Goal: Task Accomplishment & Management: Complete application form

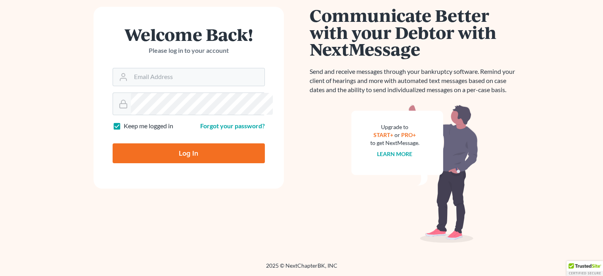
scroll to position [102, 0]
type input "[EMAIL_ADDRESS][DOMAIN_NAME]"
click at [217, 163] on input "Log In" at bounding box center [189, 153] width 152 height 20
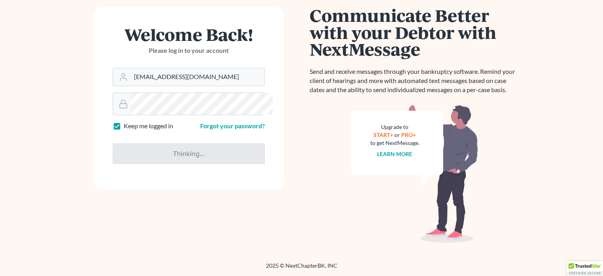
type input "Thinking..."
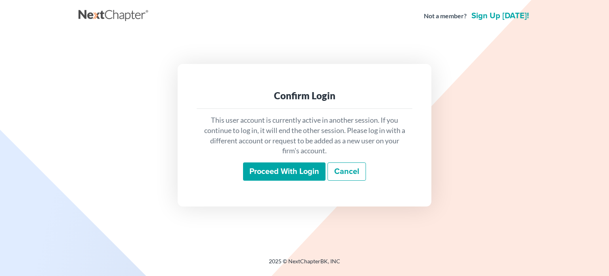
click at [262, 201] on div "Confirm Login This user account is currently active in another session. If you …" at bounding box center [305, 135] width 254 height 142
click at [249, 172] on input "Proceed with login" at bounding box center [284, 171] width 82 height 18
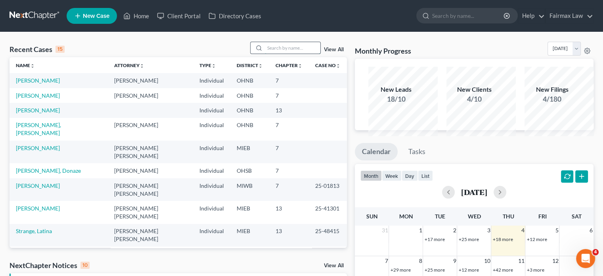
click at [293, 54] on input "search" at bounding box center [293, 47] width 56 height 11
type input "a"
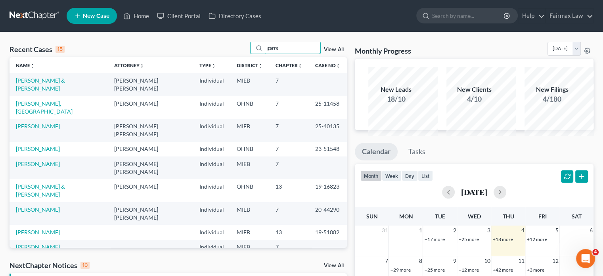
type input "garre"
click at [29, 96] on td "Garrette, Previn & Raquel" at bounding box center [59, 84] width 98 height 23
click at [29, 92] on link "Garrette, Previn & Raquel" at bounding box center [40, 84] width 49 height 15
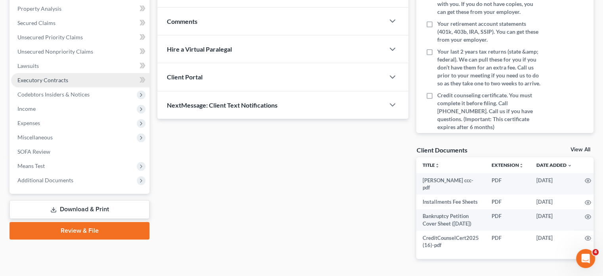
scroll to position [244, 0]
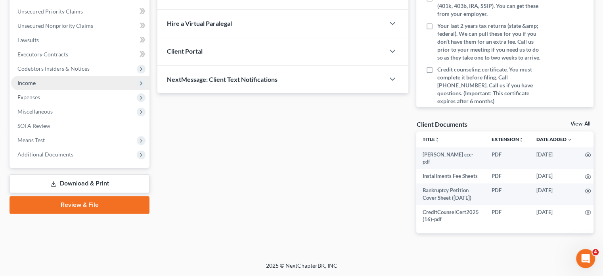
click at [74, 82] on span "Income" at bounding box center [80, 83] width 138 height 14
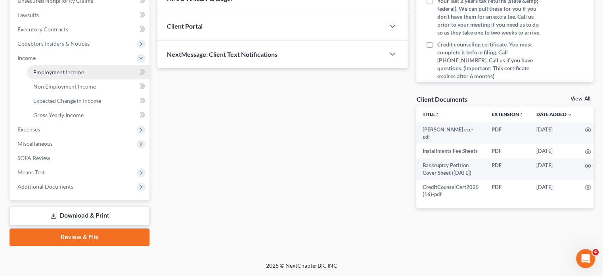
click at [74, 75] on span "Employment Income" at bounding box center [58, 72] width 51 height 7
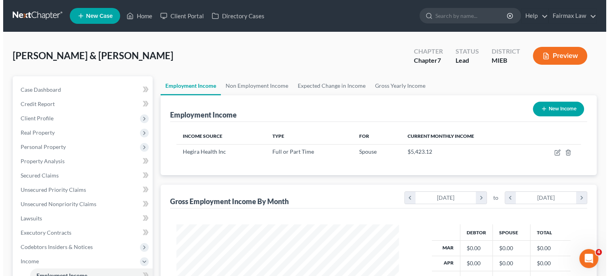
scroll to position [176, 238]
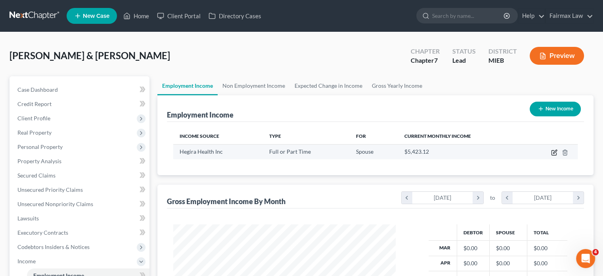
click at [551, 155] on icon "button" at bounding box center [554, 152] width 6 height 6
select select "0"
select select "23"
select select "2"
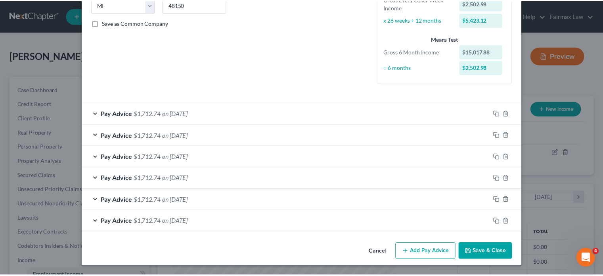
scroll to position [265, 0]
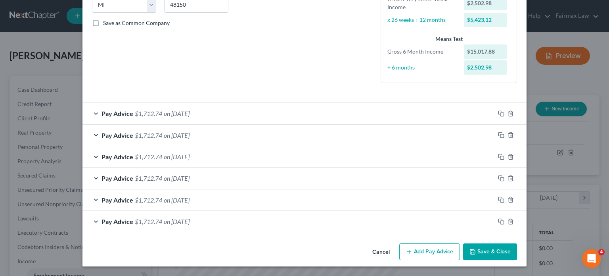
click at [396, 244] on button "Cancel" at bounding box center [381, 252] width 30 height 16
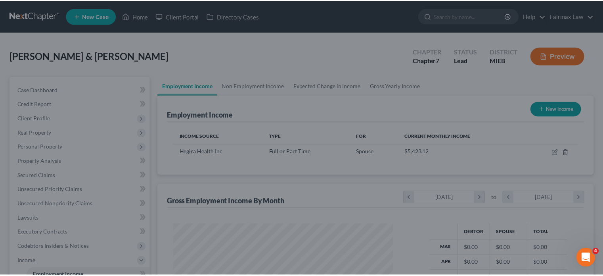
scroll to position [396323, 396262]
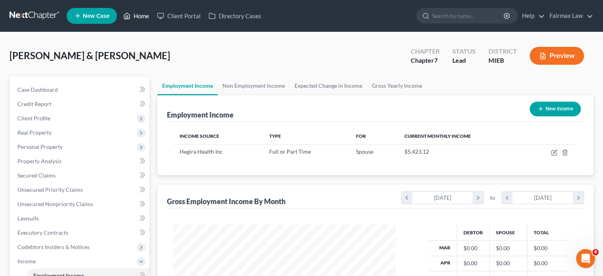
click at [153, 22] on link "Home" at bounding box center [136, 16] width 34 height 14
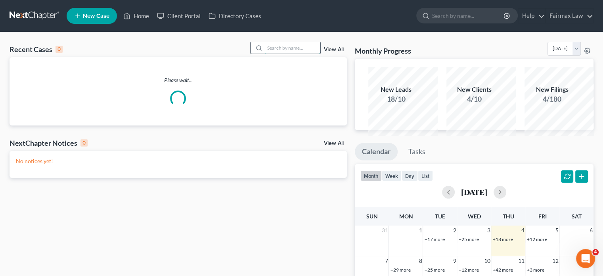
click at [280, 54] on input "search" at bounding box center [293, 47] width 56 height 11
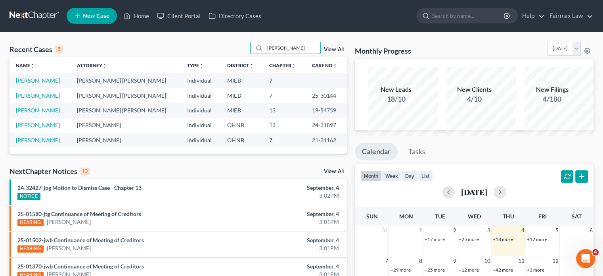
type input "donnelly"
click at [50, 88] on td "[PERSON_NAME]" at bounding box center [40, 80] width 61 height 15
click at [46, 84] on link "[PERSON_NAME]" at bounding box center [38, 80] width 44 height 7
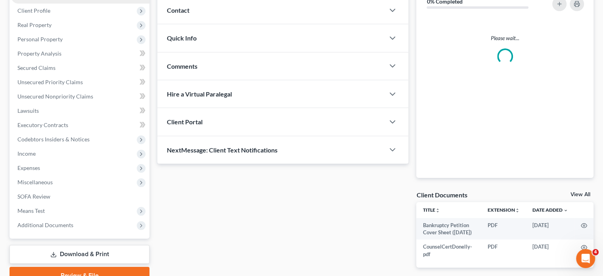
scroll to position [109, 0]
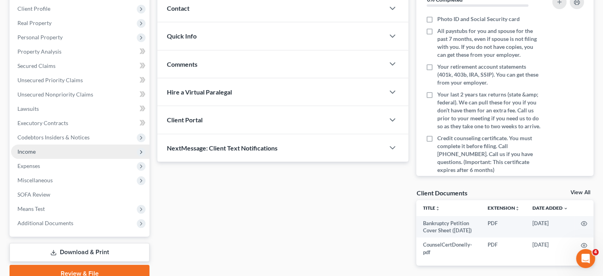
click at [36, 155] on span "Income" at bounding box center [26, 151] width 18 height 7
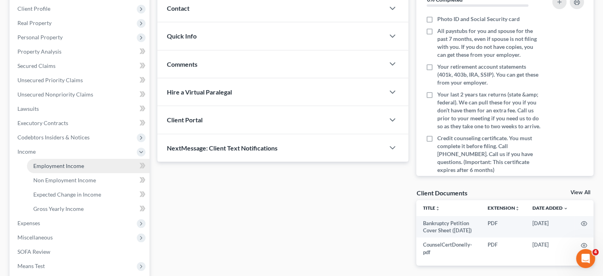
click at [61, 169] on span "Employment Income" at bounding box center [58, 165] width 51 height 7
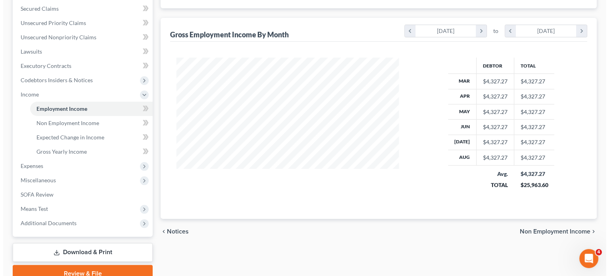
scroll to position [52, 0]
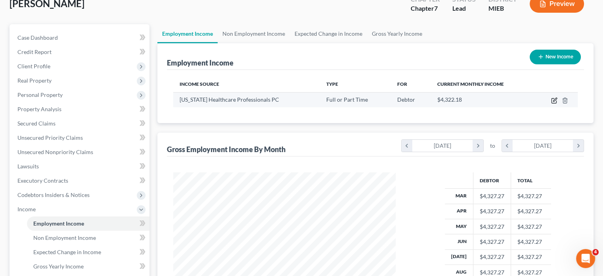
click at [551, 103] on icon "button" at bounding box center [554, 100] width 6 height 6
select select "0"
select select "23"
select select "2"
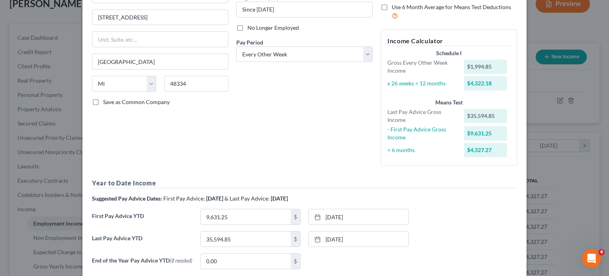
scroll to position [257, 0]
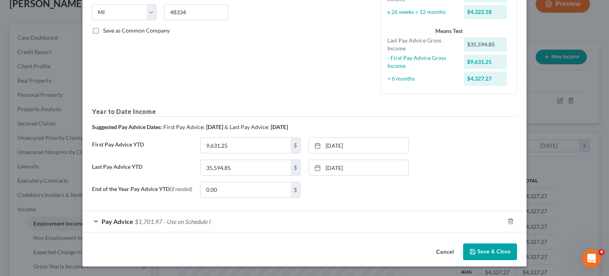
click at [290, 211] on div "Pay Advice $1,701.97 - Use on Schedule I" at bounding box center [293, 221] width 422 height 21
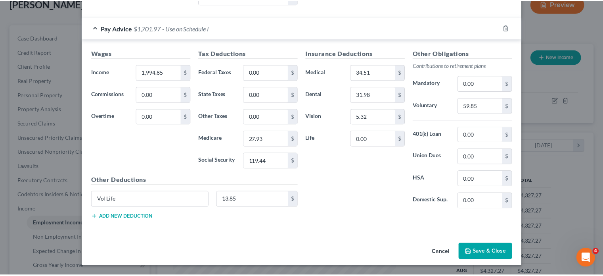
scroll to position [496, 0]
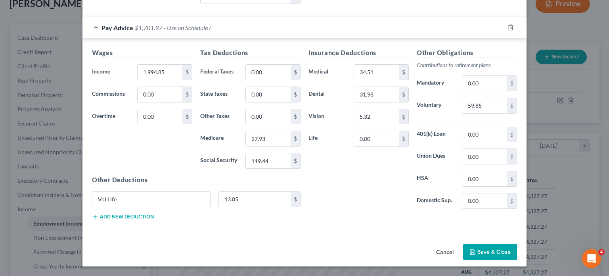
click at [460, 251] on button "Cancel" at bounding box center [445, 252] width 30 height 16
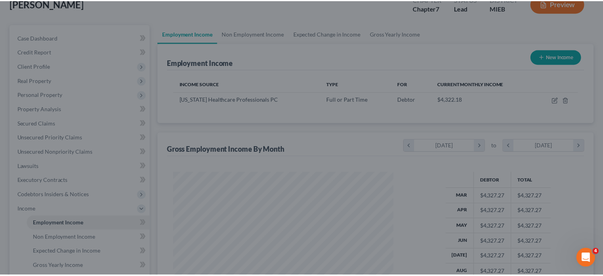
scroll to position [396323, 396262]
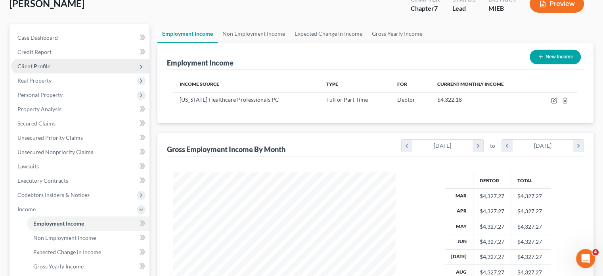
click at [80, 73] on span "Client Profile" at bounding box center [80, 66] width 138 height 14
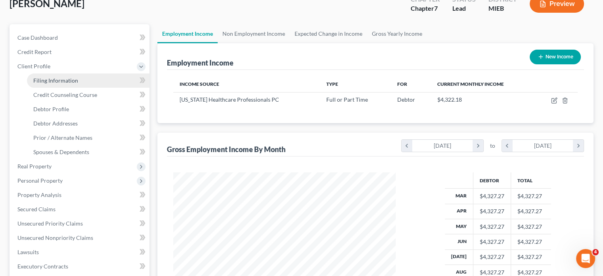
click at [89, 88] on link "Filing Information" at bounding box center [88, 80] width 123 height 14
select select "1"
select select "0"
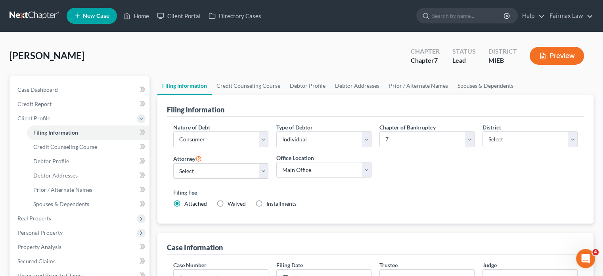
scroll to position [90, 0]
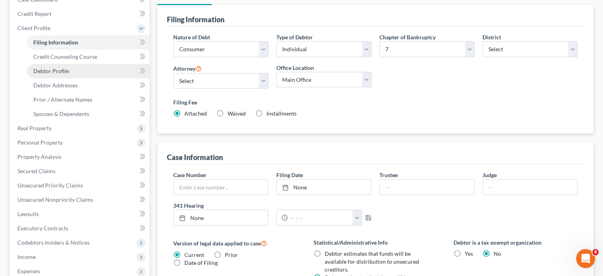
click at [98, 78] on link "Debtor Profile" at bounding box center [88, 71] width 123 height 14
select select "2"
select select "1"
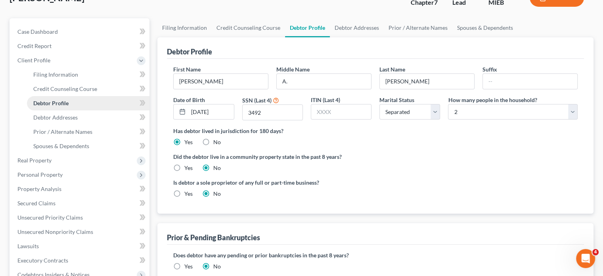
scroll to position [5, 0]
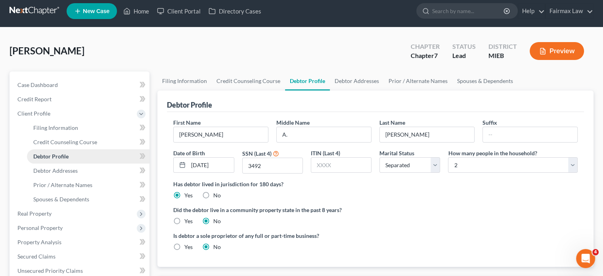
radio input "true"
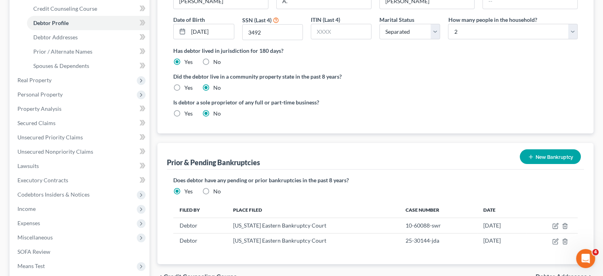
scroll to position [140, 0]
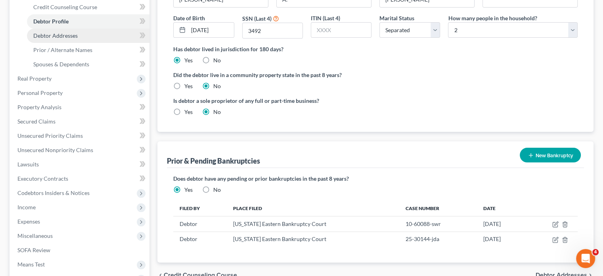
click at [56, 39] on span "Debtor Addresses" at bounding box center [55, 35] width 44 height 7
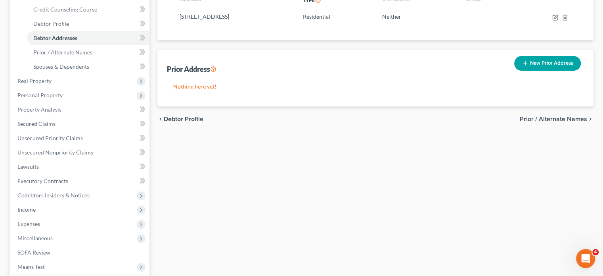
scroll to position [138, 0]
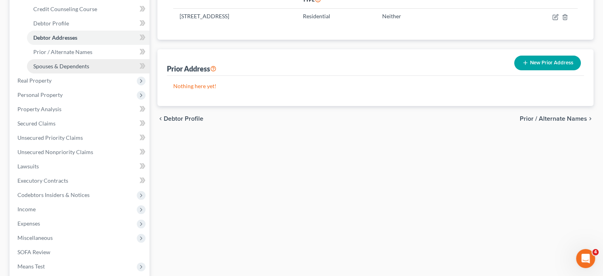
click at [89, 69] on span "Spouses & Dependents" at bounding box center [61, 66] width 56 height 7
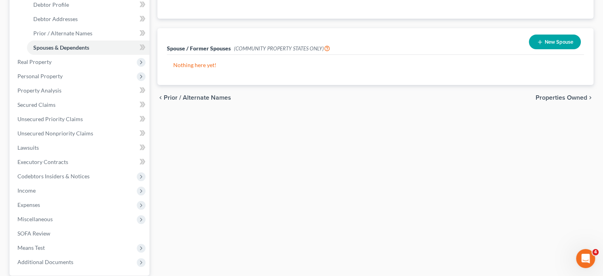
scroll to position [162, 0]
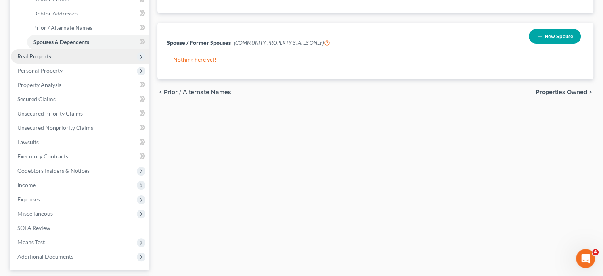
click at [83, 63] on span "Real Property" at bounding box center [80, 56] width 138 height 14
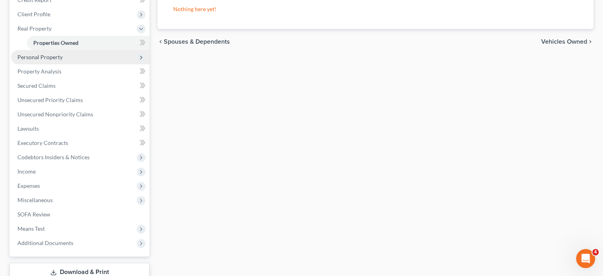
scroll to position [104, 0]
click at [79, 64] on span "Personal Property" at bounding box center [80, 57] width 138 height 14
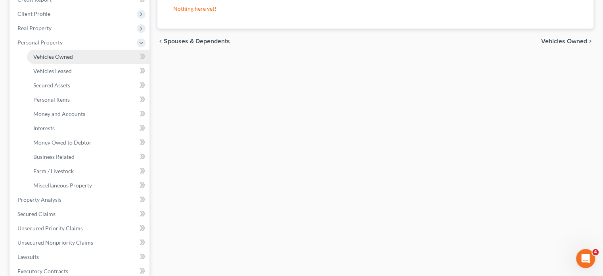
click at [73, 60] on span "Vehicles Owned" at bounding box center [53, 56] width 40 height 7
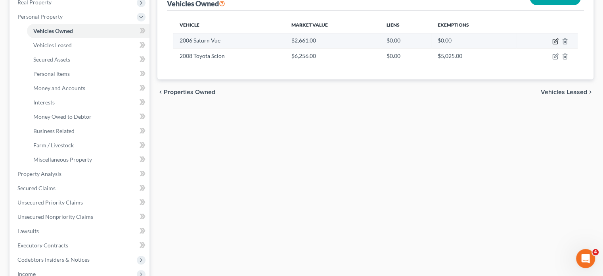
click at [553, 44] on icon "button" at bounding box center [555, 41] width 5 height 5
select select "0"
select select "20"
select select "3"
select select "0"
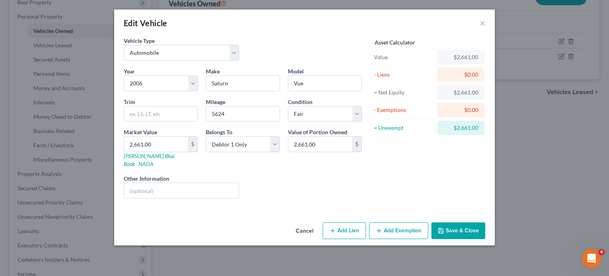
click at [305, 239] on button "Cancel" at bounding box center [304, 231] width 30 height 16
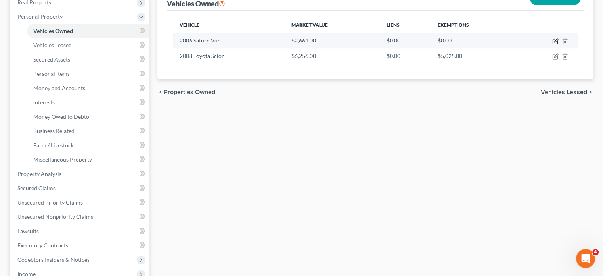
click at [552, 44] on icon "button" at bounding box center [555, 41] width 6 height 6
select select "0"
select select "20"
select select "3"
select select "0"
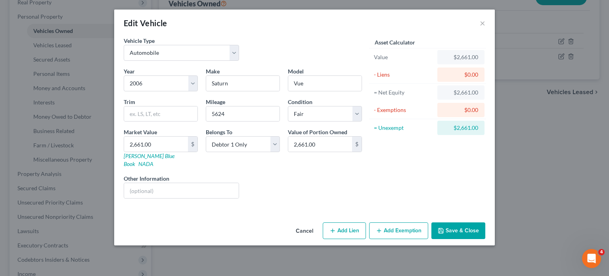
click at [359, 215] on div "Vehicle Type Select Automobile Truck Trailer Watercraft Aircraft Motor Home Atv…" at bounding box center [304, 127] width 381 height 182
click at [382, 234] on icon "button" at bounding box center [379, 230] width 6 height 6
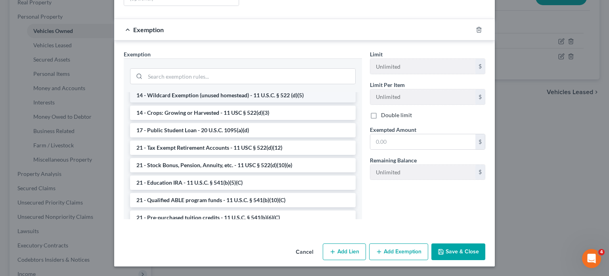
click at [238, 102] on li "14 - Wildcard Exemption (unused homestead) - 11 U.S.C. § 522 (d)(5)" at bounding box center [243, 95] width 226 height 14
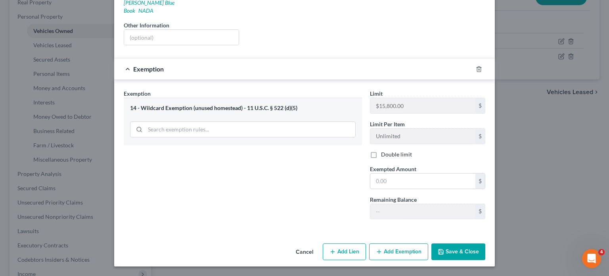
scroll to position [246, 0]
click at [389, 173] on input "text" at bounding box center [422, 180] width 105 height 15
paste input "2,661.00"
type input "2,661.00"
click at [485, 245] on button "Save & Close" at bounding box center [458, 251] width 54 height 17
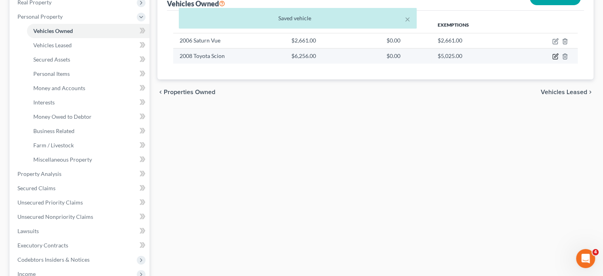
click at [552, 59] on icon "button" at bounding box center [555, 56] width 6 height 6
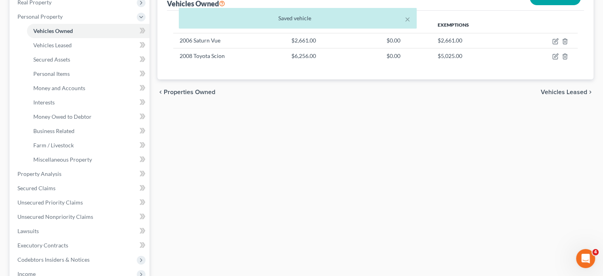
select select "0"
select select "18"
select select "3"
select select "0"
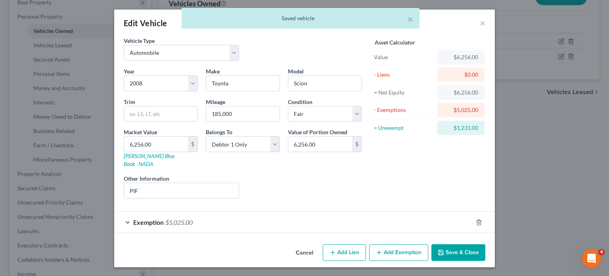
scroll to position [57, 0]
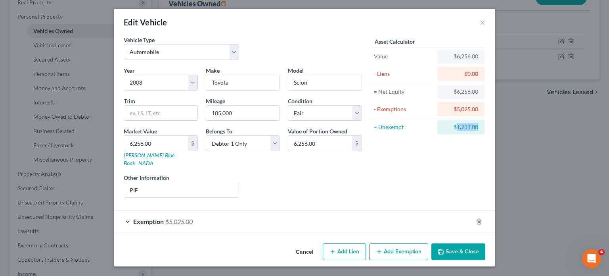
drag, startPoint x: 519, startPoint y: 104, endPoint x: 490, endPoint y: 100, distance: 28.9
click at [485, 120] on div "$1,231.00" at bounding box center [460, 127] width 47 height 14
copy div "1,231.00"
click at [418, 240] on div "Cancel Add Lien Add Lease Add Exemption Save & Close" at bounding box center [304, 253] width 381 height 26
click at [408, 243] on button "Add Exemption" at bounding box center [398, 251] width 59 height 17
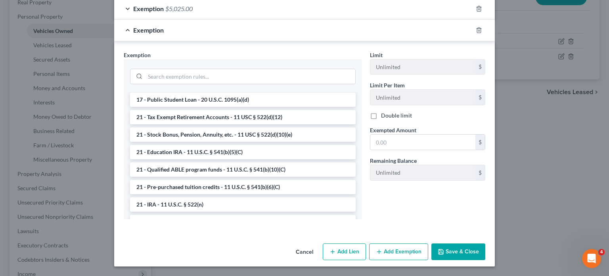
scroll to position [181, 0]
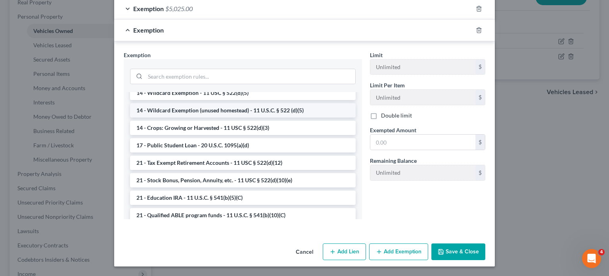
click at [224, 117] on li "14 - Wildcard Exemption (unused homestead) - 11 U.S.C. § 522 (d)(5)" at bounding box center [243, 110] width 226 height 14
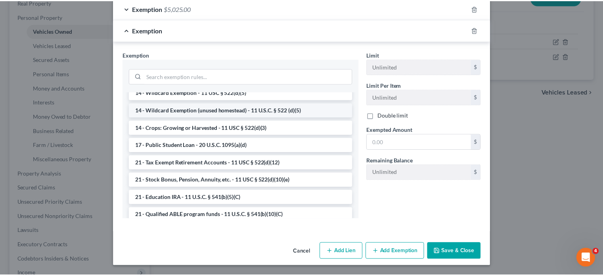
scroll to position [272, 0]
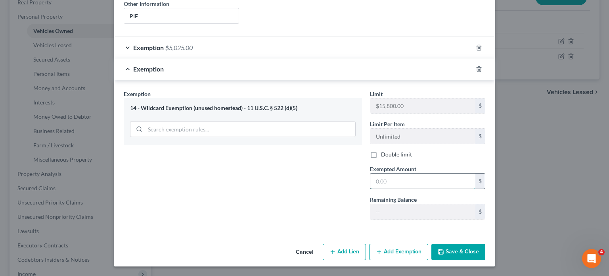
click at [398, 173] on input "text" at bounding box center [422, 180] width 105 height 15
paste input "1,231.00"
type input "1,231.00"
click at [483, 258] on div "Cancel Add Lien Add Lease Add Exemption Save & Close" at bounding box center [304, 253] width 381 height 26
click at [485, 249] on button "Save & Close" at bounding box center [458, 251] width 54 height 17
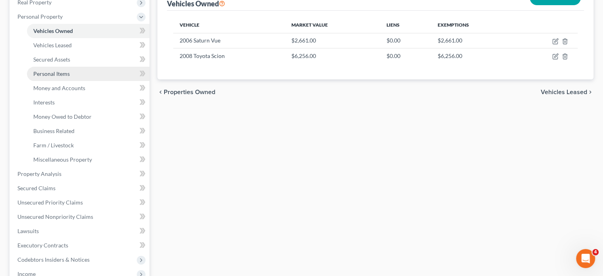
click at [90, 81] on link "Personal Items" at bounding box center [88, 74] width 123 height 14
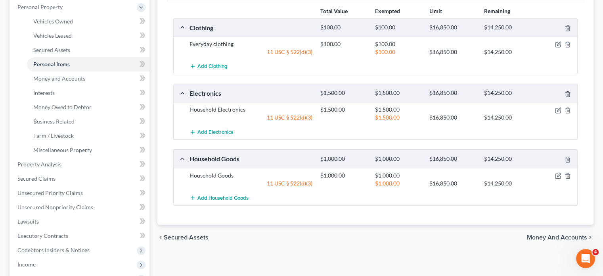
scroll to position [214, 0]
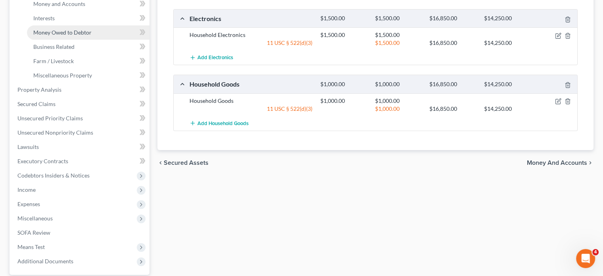
click at [86, 36] on span "Money Owed to Debtor" at bounding box center [62, 32] width 58 height 7
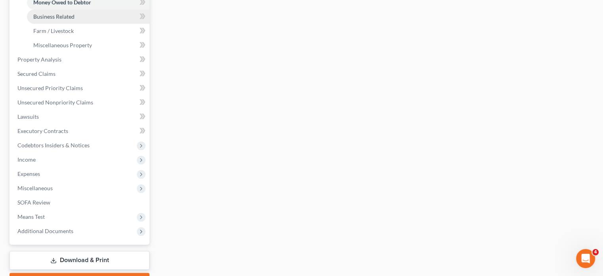
scroll to position [255, 0]
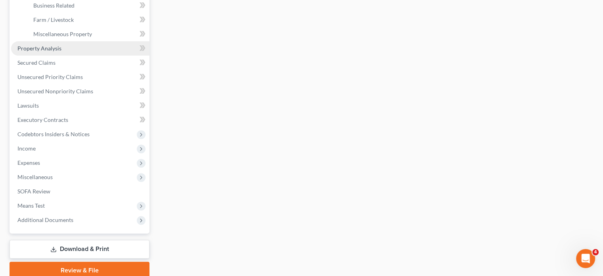
click at [95, 56] on link "Property Analysis" at bounding box center [80, 48] width 138 height 14
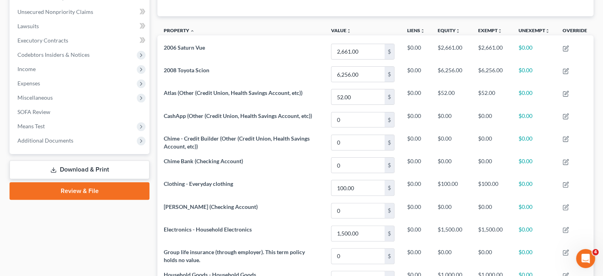
scroll to position [192, 0]
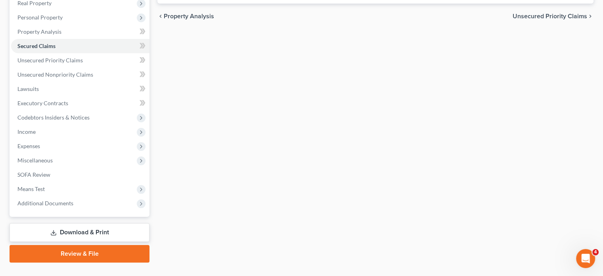
scroll to position [130, 0]
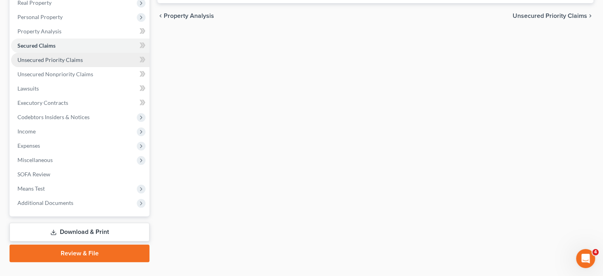
click at [81, 67] on link "Unsecured Priority Claims" at bounding box center [80, 60] width 138 height 14
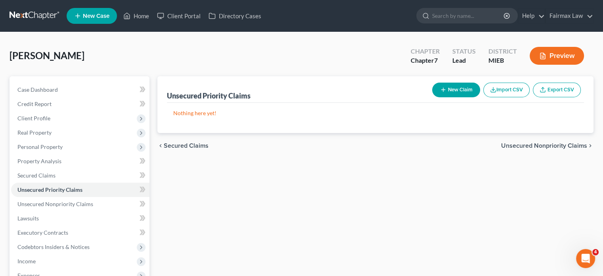
scroll to position [134, 0]
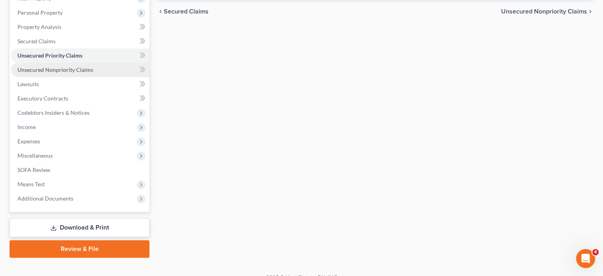
click at [82, 73] on span "Unsecured Nonpriority Claims" at bounding box center [55, 69] width 76 height 7
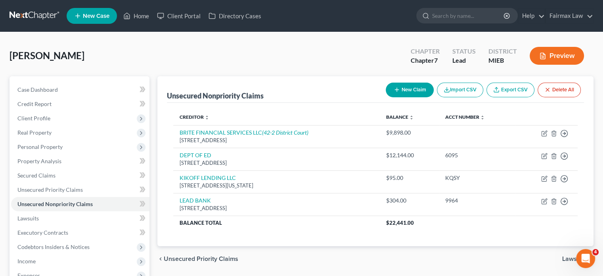
click at [437, 97] on button "Import CSV" at bounding box center [460, 89] width 46 height 15
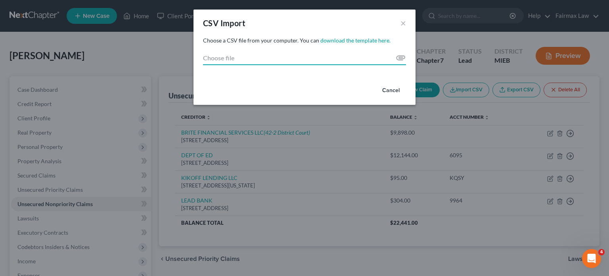
click at [406, 65] on input "Choose file" at bounding box center [304, 58] width 203 height 14
type input "C:\fakepath\export (5).csv"
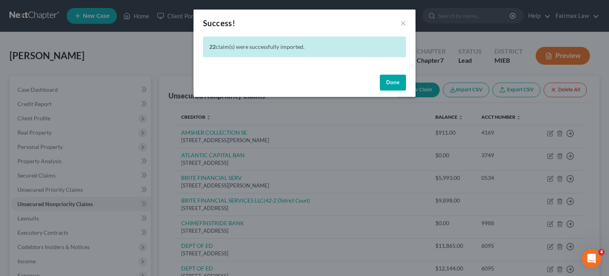
click at [404, 90] on button "Done" at bounding box center [393, 83] width 26 height 16
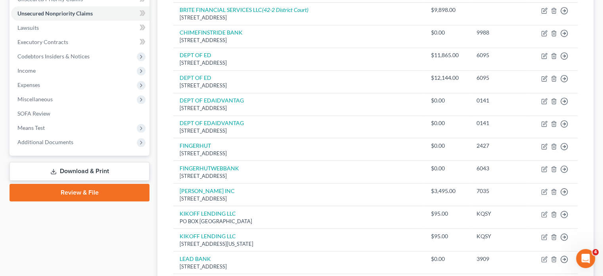
scroll to position [194, 0]
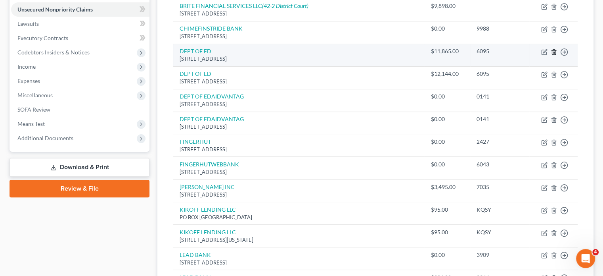
click at [551, 55] on icon "button" at bounding box center [554, 52] width 6 height 6
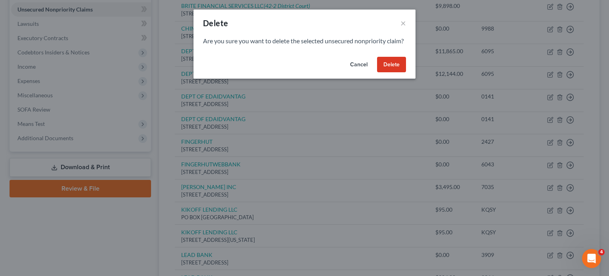
click at [406, 73] on button "Delete" at bounding box center [391, 65] width 29 height 16
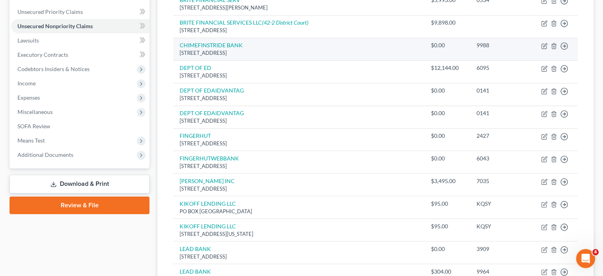
scroll to position [179, 0]
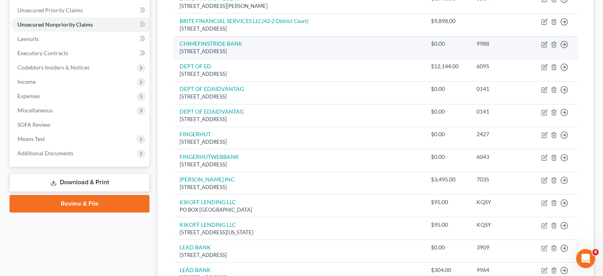
click at [540, 59] on td "Move to D Move to E Move to G Move to Notice Only" at bounding box center [553, 47] width 48 height 23
click at [551, 48] on icon "button" at bounding box center [554, 44] width 6 height 6
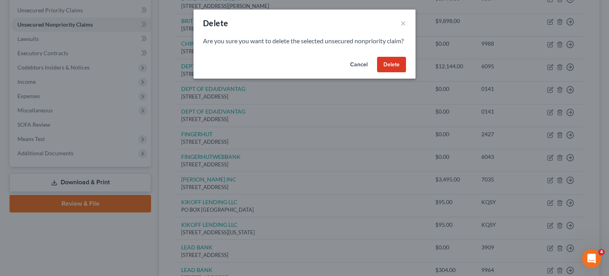
click at [406, 73] on button "Delete" at bounding box center [391, 65] width 29 height 16
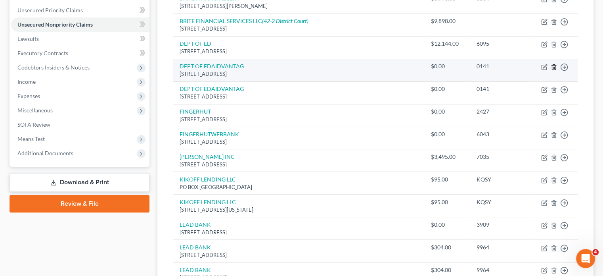
click at [551, 70] on icon "button" at bounding box center [554, 67] width 6 height 6
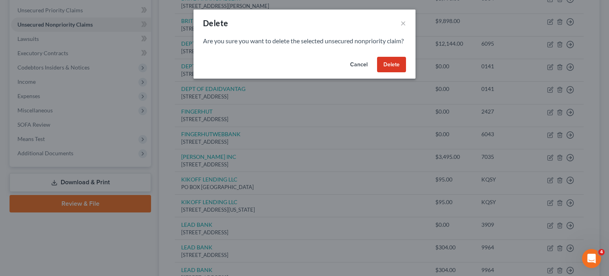
click at [406, 73] on button "Delete" at bounding box center [391, 65] width 29 height 16
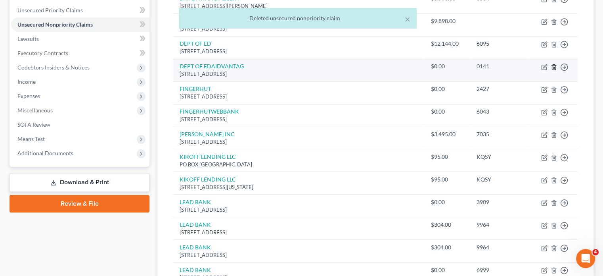
click at [554, 68] on line "button" at bounding box center [554, 68] width 0 height 2
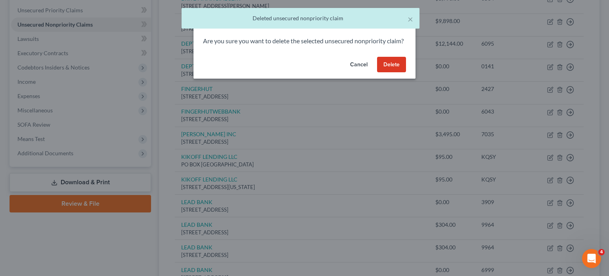
click at [405, 73] on button "Delete" at bounding box center [391, 65] width 29 height 16
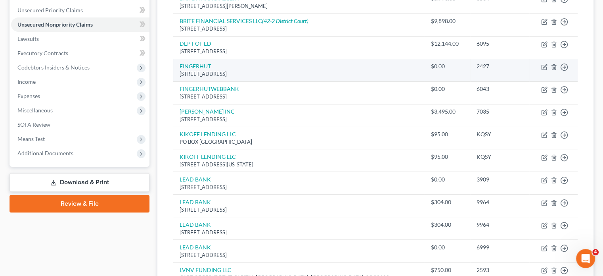
scroll to position [193, 0]
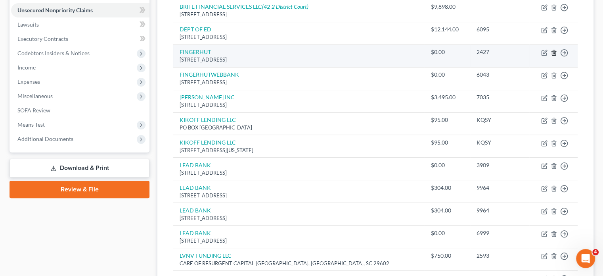
click at [551, 56] on icon "button" at bounding box center [554, 53] width 6 height 6
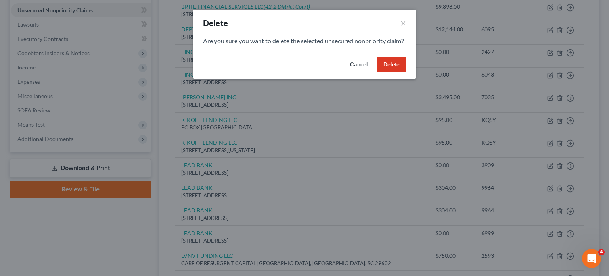
click at [406, 73] on button "Delete" at bounding box center [391, 65] width 29 height 16
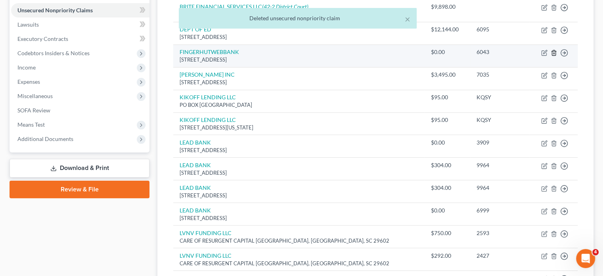
click at [552, 55] on icon "button" at bounding box center [554, 52] width 4 height 5
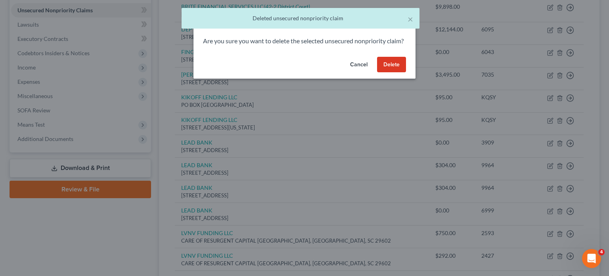
click at [406, 73] on button "Delete" at bounding box center [391, 65] width 29 height 16
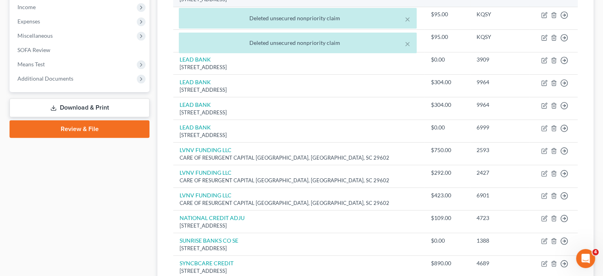
scroll to position [254, 0]
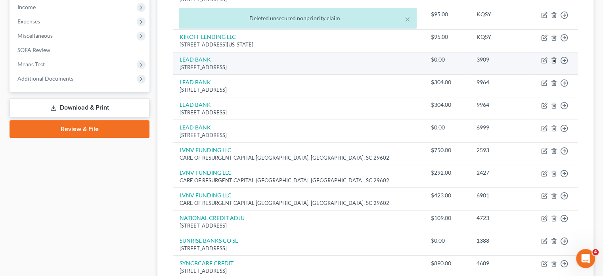
click at [552, 59] on polyline "button" at bounding box center [554, 59] width 5 height 0
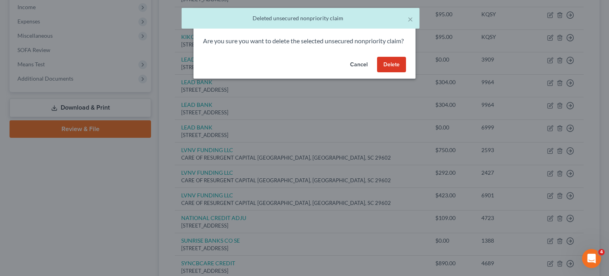
click at [406, 73] on button "Delete" at bounding box center [391, 65] width 29 height 16
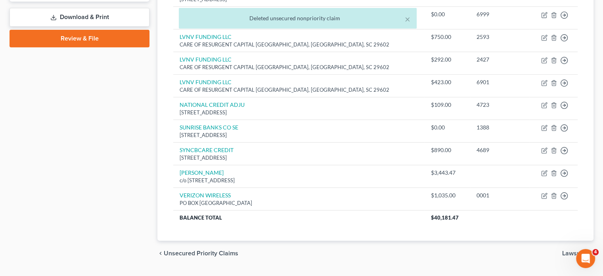
scroll to position [344, 0]
click at [552, 13] on polyline "button" at bounding box center [554, 13] width 5 height 0
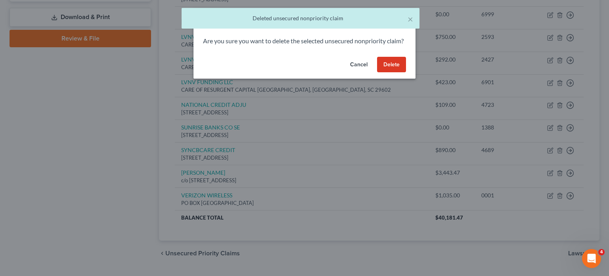
click at [406, 73] on button "Delete" at bounding box center [391, 65] width 29 height 16
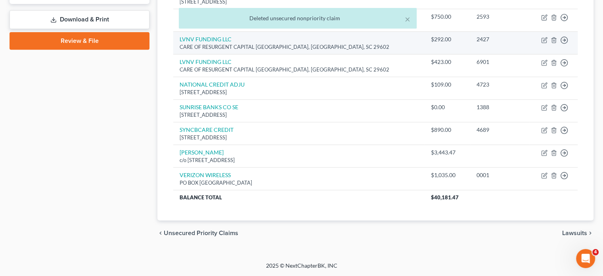
scroll to position [425, 0]
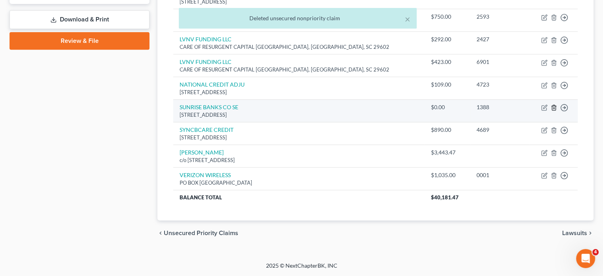
click at [552, 110] on icon "button" at bounding box center [554, 107] width 4 height 5
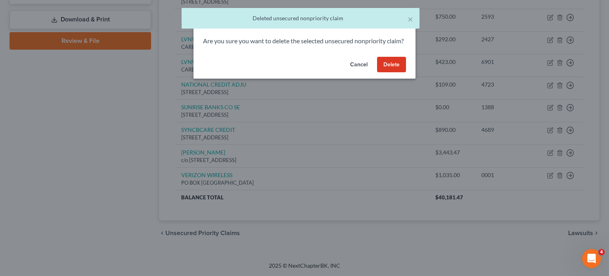
click at [406, 73] on button "Delete" at bounding box center [391, 65] width 29 height 16
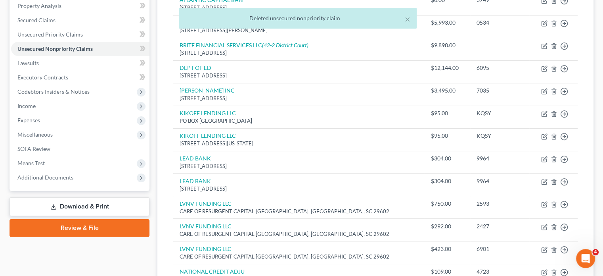
scroll to position [162, 0]
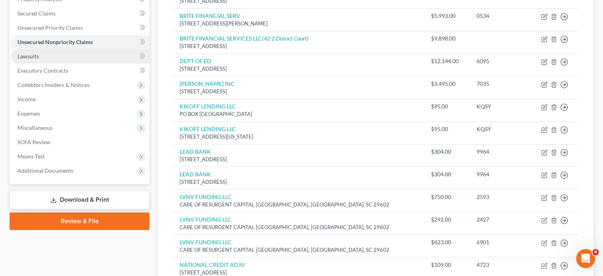
click at [92, 63] on link "Lawsuits" at bounding box center [80, 56] width 138 height 14
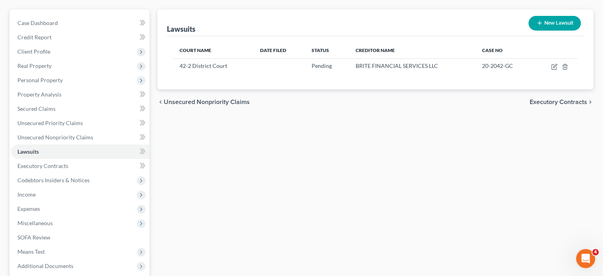
scroll to position [216, 0]
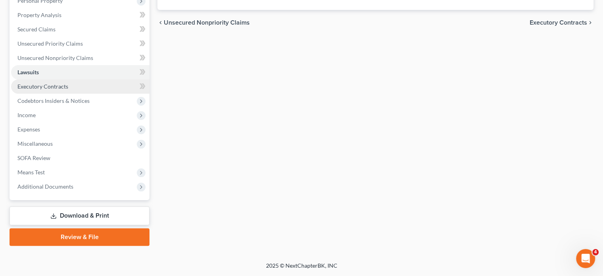
click at [89, 79] on link "Executory Contracts" at bounding box center [80, 86] width 138 height 14
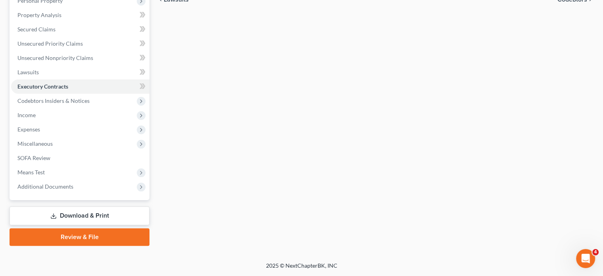
scroll to position [156, 0]
click at [92, 122] on span "Income" at bounding box center [80, 115] width 138 height 14
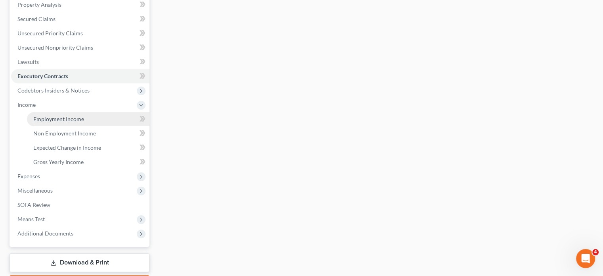
click at [78, 122] on span "Employment Income" at bounding box center [58, 118] width 51 height 7
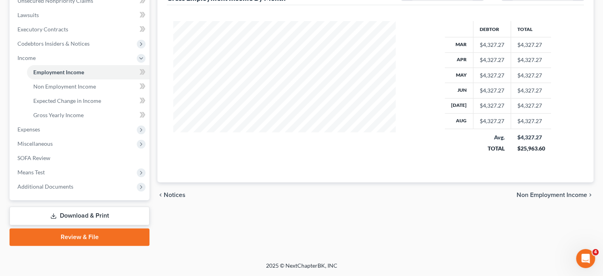
scroll to position [315, 0]
click at [68, 136] on span "Miscellaneous" at bounding box center [80, 143] width 138 height 14
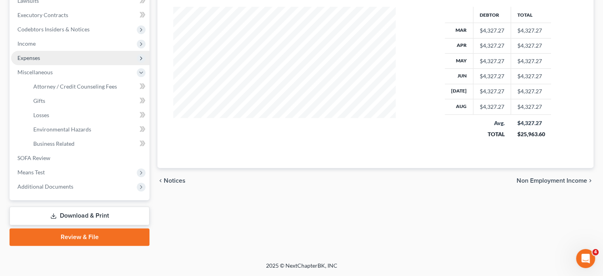
click at [56, 51] on span "Expenses" at bounding box center [80, 58] width 138 height 14
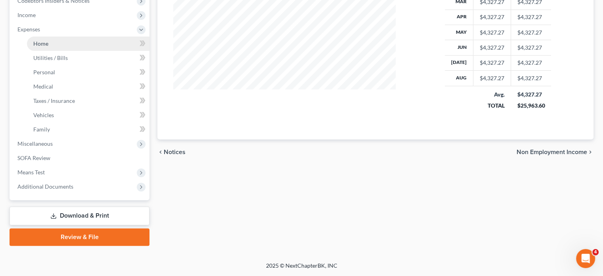
click at [60, 40] on link "Home" at bounding box center [88, 43] width 123 height 14
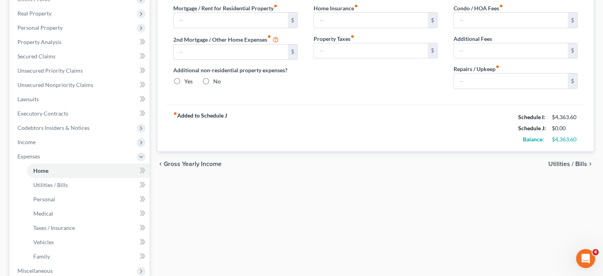
scroll to position [27, 0]
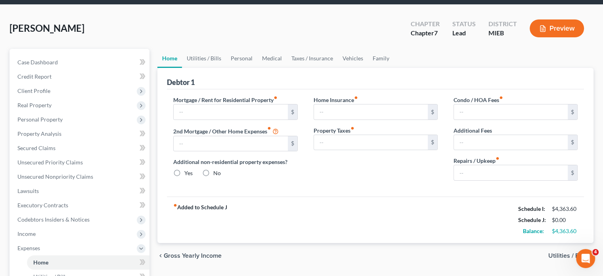
type input "1,400.00"
type input "0.00"
radio input "true"
type input "0.00"
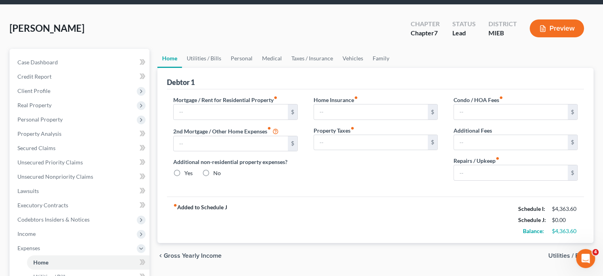
type input "0.00"
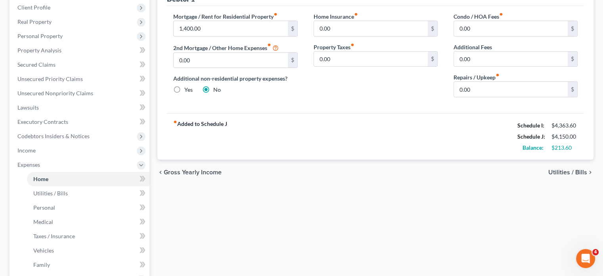
scroll to position [121, 0]
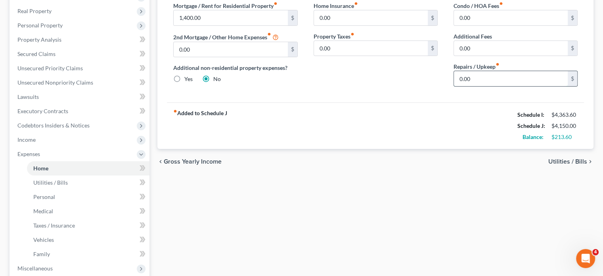
click at [471, 86] on input "0.00" at bounding box center [511, 78] width 114 height 15
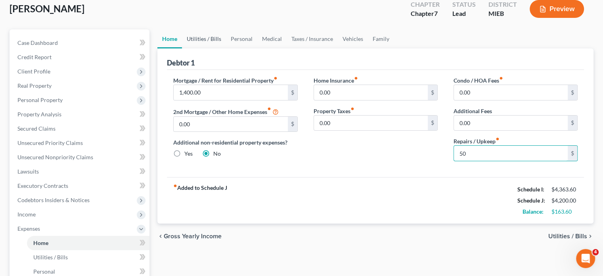
type input "50"
click at [215, 48] on link "Utilities / Bills" at bounding box center [204, 38] width 44 height 19
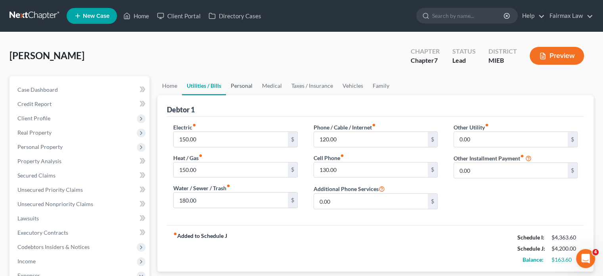
click at [257, 95] on link "Personal" at bounding box center [241, 85] width 31 height 19
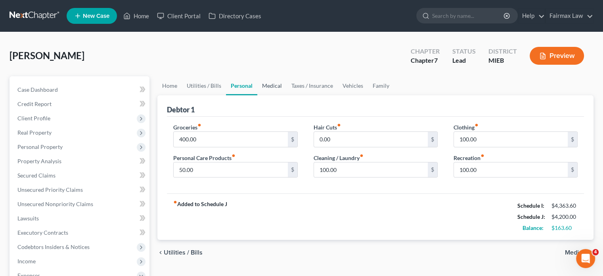
click at [287, 95] on link "Medical" at bounding box center [271, 85] width 29 height 19
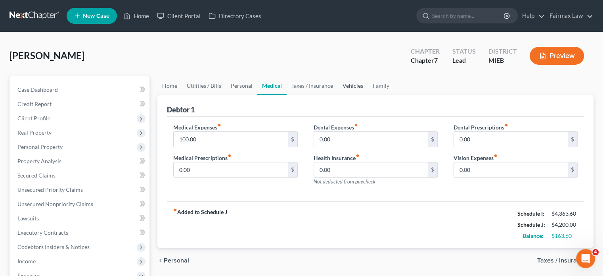
click at [368, 95] on link "Vehicles" at bounding box center [353, 85] width 30 height 19
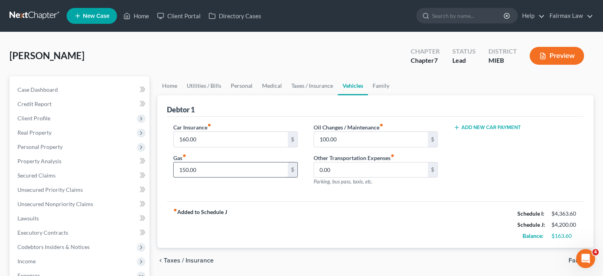
click at [234, 177] on input "150.00" at bounding box center [231, 169] width 114 height 15
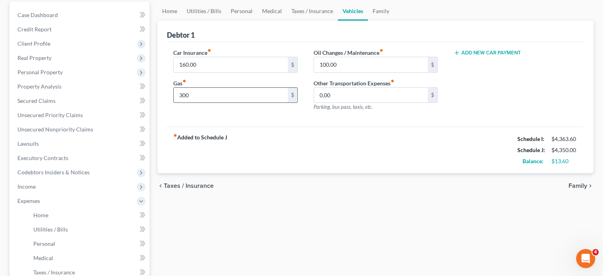
scroll to position [74, 0]
type input "300"
click at [394, 21] on link "Family" at bounding box center [381, 11] width 26 height 19
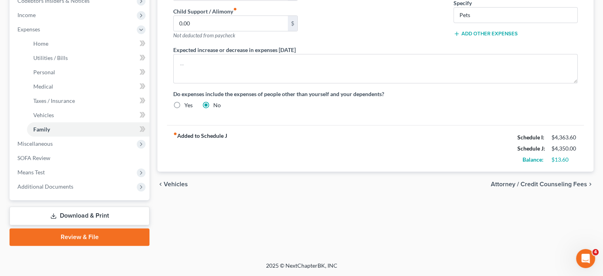
scroll to position [374, 0]
click at [75, 136] on span "Miscellaneous" at bounding box center [80, 143] width 138 height 14
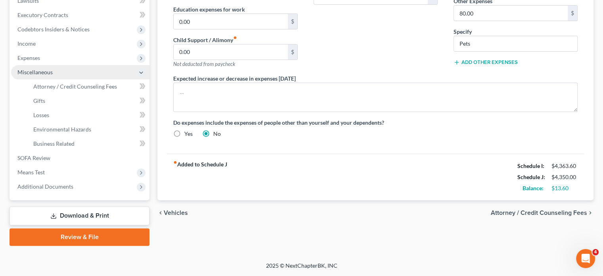
scroll to position [338, 0]
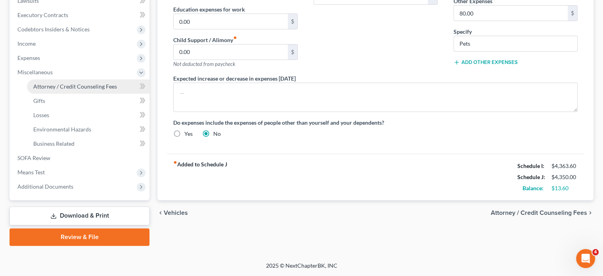
click at [71, 83] on span "Attorney / Credit Counseling Fees" at bounding box center [75, 86] width 84 height 7
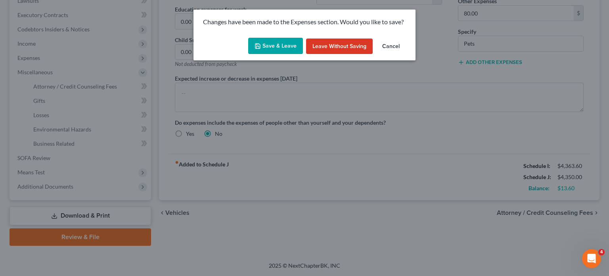
click at [283, 49] on button "Save & Leave" at bounding box center [275, 46] width 55 height 17
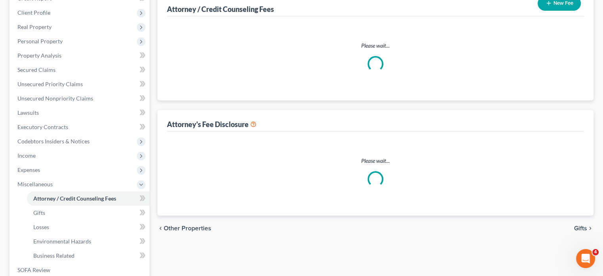
select select "6"
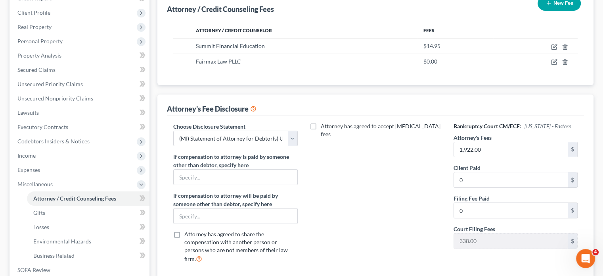
scroll to position [21, 0]
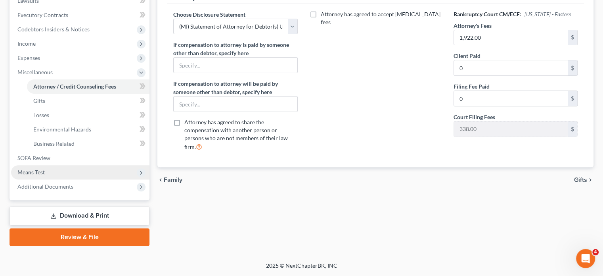
click at [72, 165] on span "Means Test" at bounding box center [80, 172] width 138 height 14
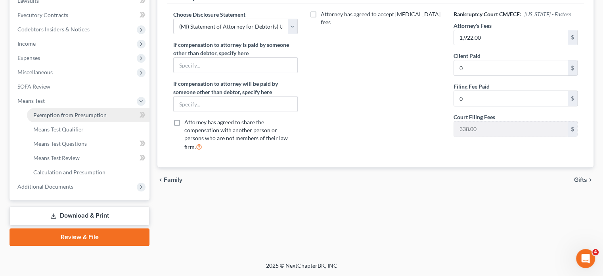
click at [82, 111] on span "Exemption from Presumption" at bounding box center [69, 114] width 73 height 7
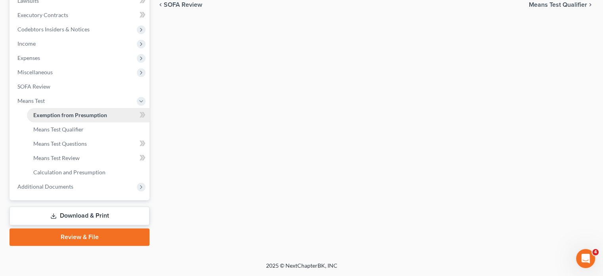
radio input "true"
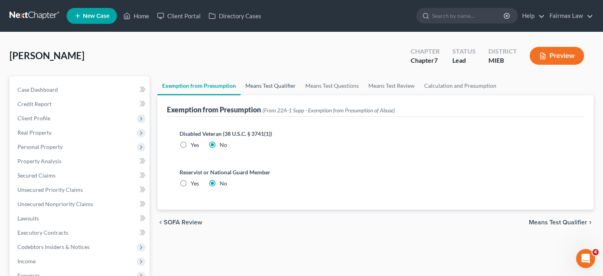
click at [301, 95] on link "Means Test Qualifier" at bounding box center [271, 85] width 60 height 19
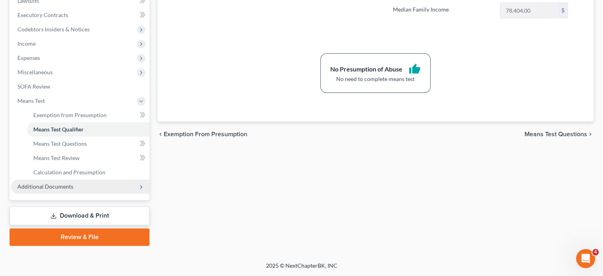
click at [114, 179] on span "Additional Documents" at bounding box center [80, 186] width 138 height 14
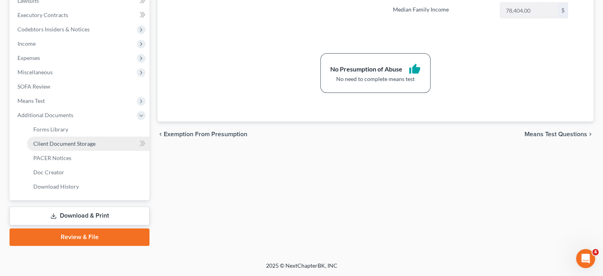
click at [96, 140] on span "Client Document Storage" at bounding box center [64, 143] width 62 height 7
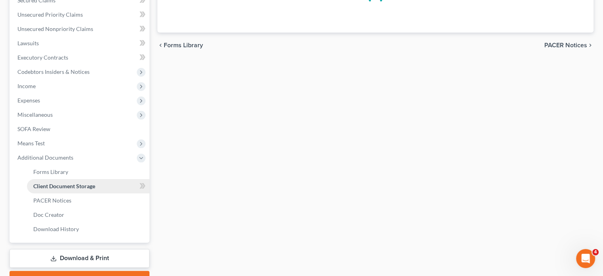
select select "7"
select select "6"
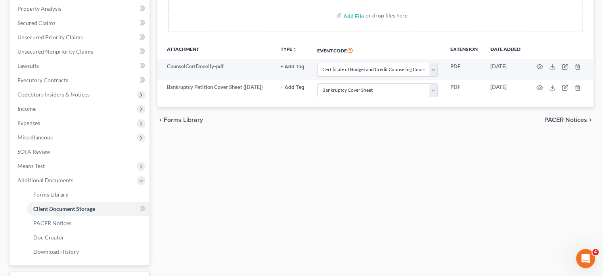
click at [273, 132] on div "chevron_left Forms Library PACER Notices chevron_right" at bounding box center [375, 119] width 436 height 25
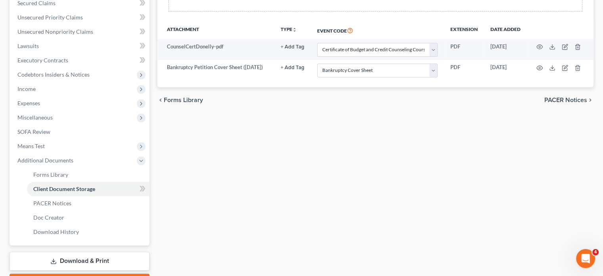
scroll to position [171, 0]
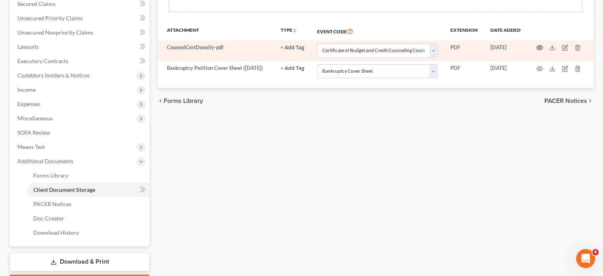
click at [539, 51] on icon "button" at bounding box center [539, 47] width 6 height 6
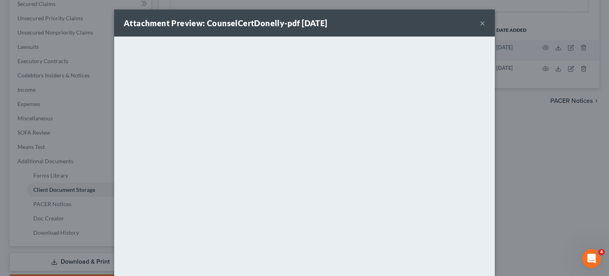
click at [485, 25] on button "×" at bounding box center [483, 23] width 6 height 10
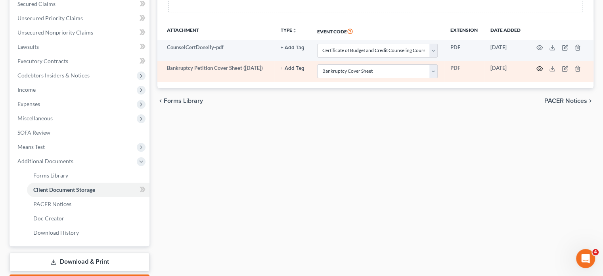
click at [540, 72] on icon "button" at bounding box center [539, 68] width 6 height 6
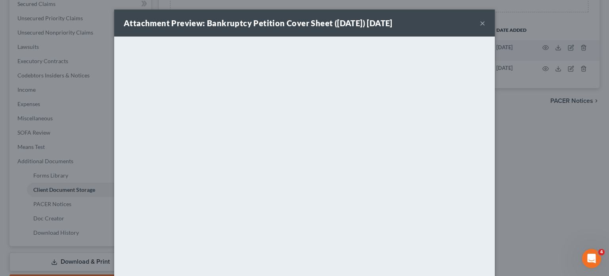
click at [485, 28] on button "×" at bounding box center [483, 23] width 6 height 10
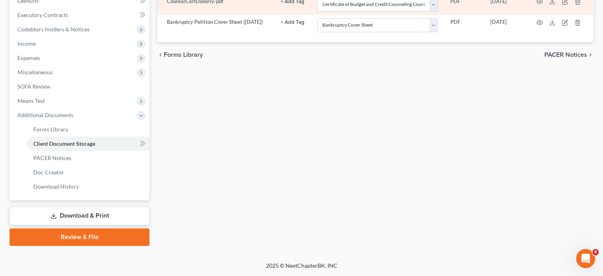
scroll to position [234, 0]
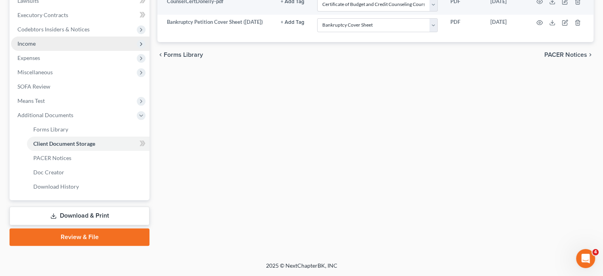
click at [66, 51] on span "Income" at bounding box center [80, 43] width 138 height 14
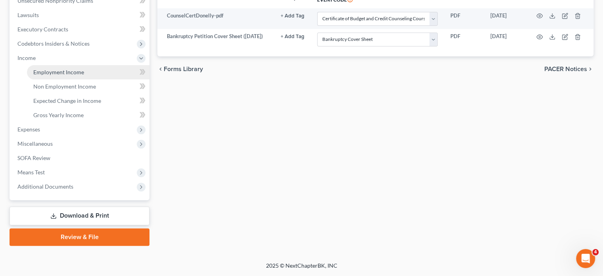
click at [47, 75] on span "Employment Income" at bounding box center [58, 72] width 51 height 7
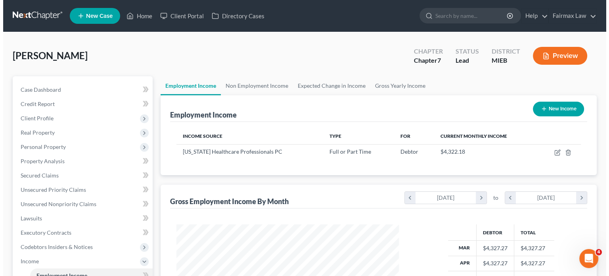
scroll to position [176, 238]
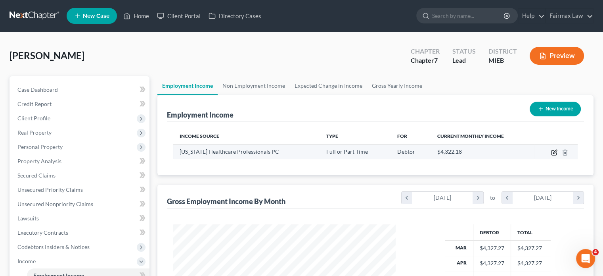
click at [551, 155] on icon "button" at bounding box center [554, 152] width 6 height 6
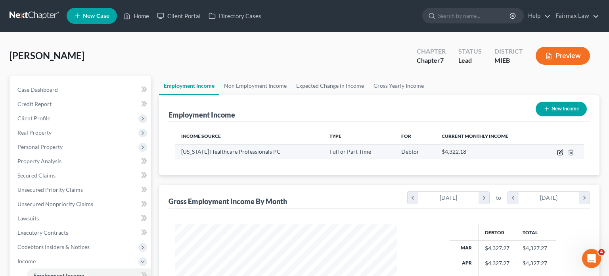
select select "0"
select select "23"
select select "2"
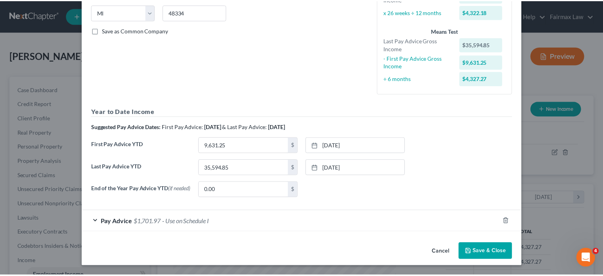
scroll to position [257, 0]
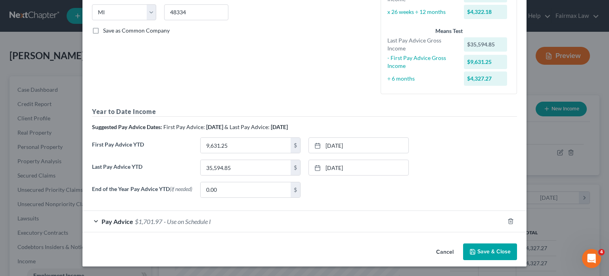
click at [460, 250] on button "Cancel" at bounding box center [445, 252] width 30 height 16
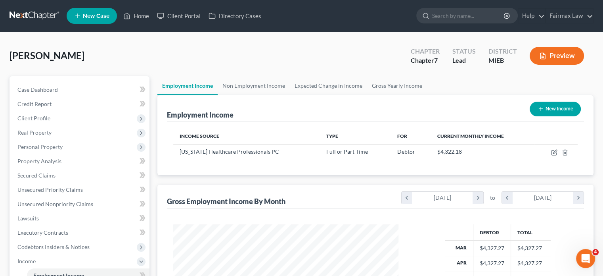
scroll to position [396323, 396262]
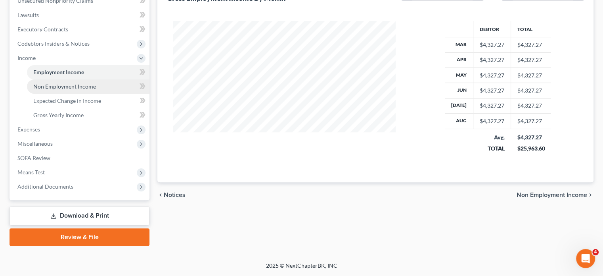
click at [86, 90] on span "Non Employment Income" at bounding box center [64, 86] width 63 height 7
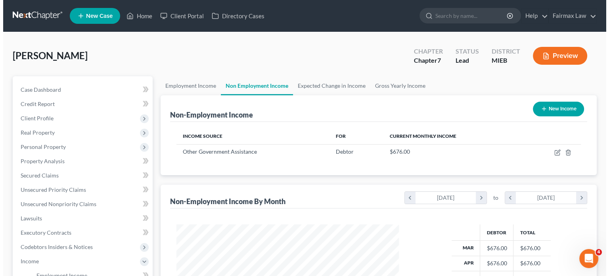
scroll to position [176, 238]
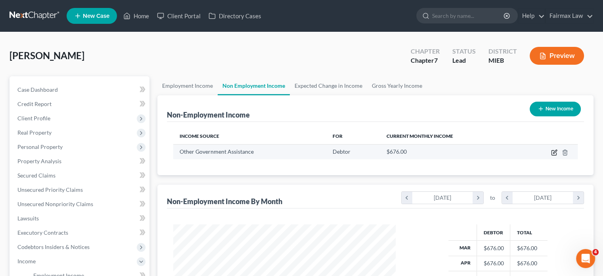
click at [551, 155] on icon "button" at bounding box center [554, 152] width 6 height 6
select select "5"
select select "2"
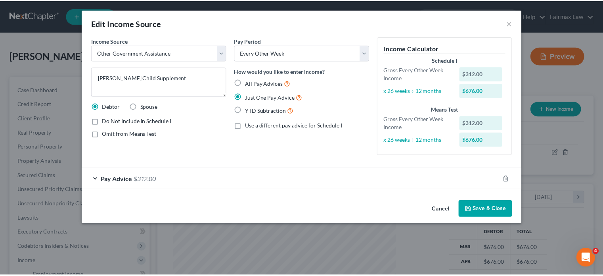
scroll to position [14, 0]
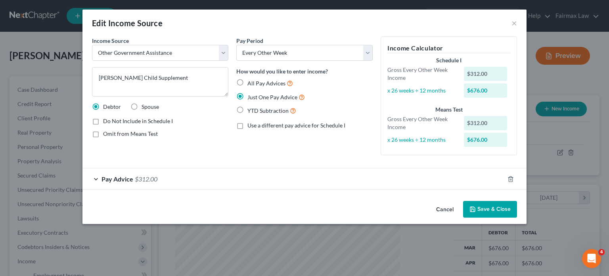
click at [460, 217] on button "Cancel" at bounding box center [445, 209] width 30 height 16
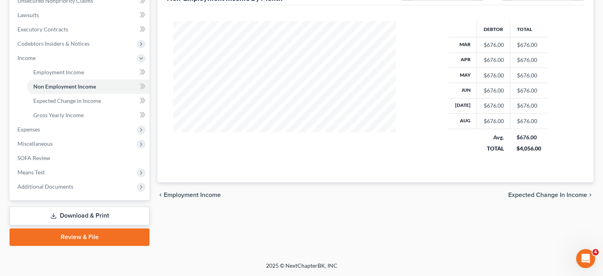
scroll to position [320, 0]
click at [40, 126] on span "Expenses" at bounding box center [28, 129] width 23 height 7
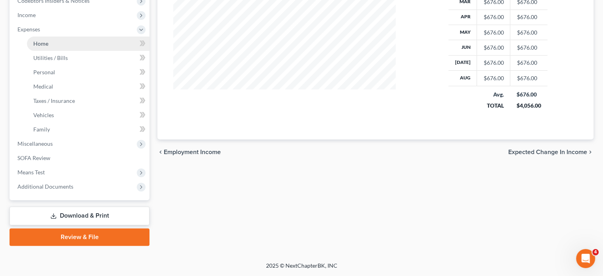
click at [62, 42] on link "Home" at bounding box center [88, 43] width 123 height 14
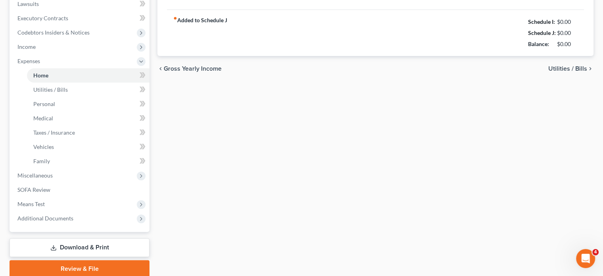
type input "1,400.00"
type input "0.00"
radio input "true"
type input "0.00"
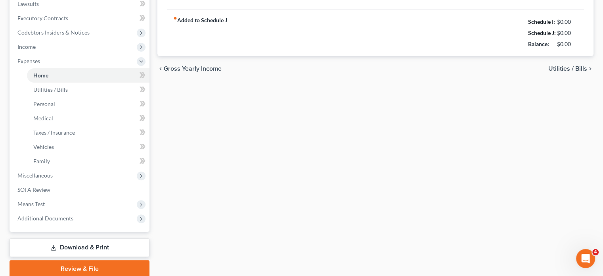
type input "0.00"
type input "50.00"
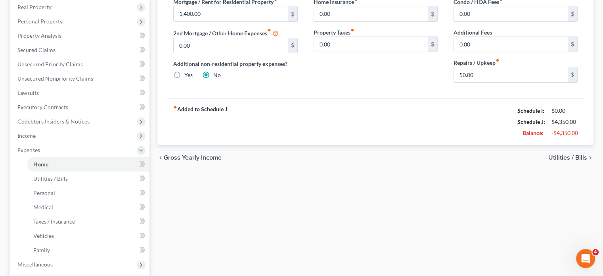
scroll to position [128, 0]
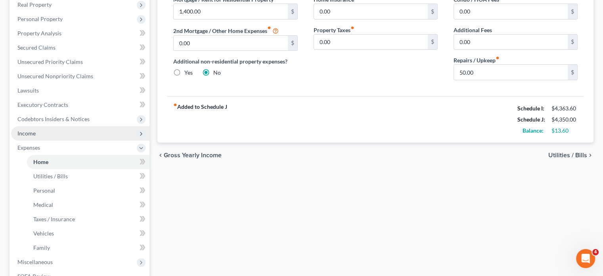
click at [59, 140] on span "Income" at bounding box center [80, 133] width 138 height 14
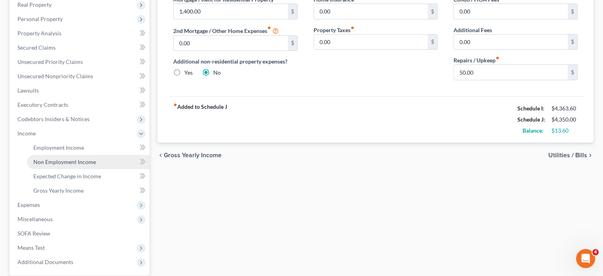
click at [70, 165] on span "Non Employment Income" at bounding box center [64, 161] width 63 height 7
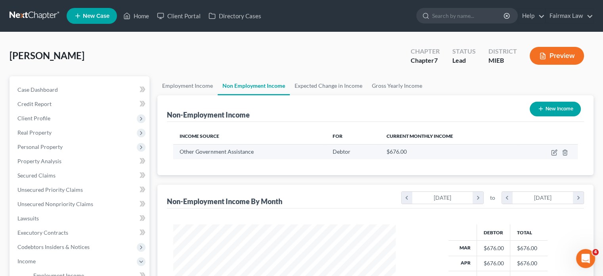
scroll to position [396323, 396262]
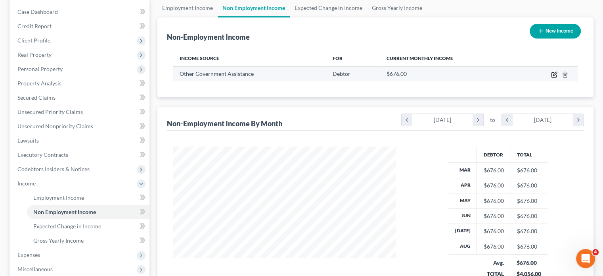
click at [551, 78] on icon "button" at bounding box center [554, 74] width 6 height 6
select select "5"
select select "2"
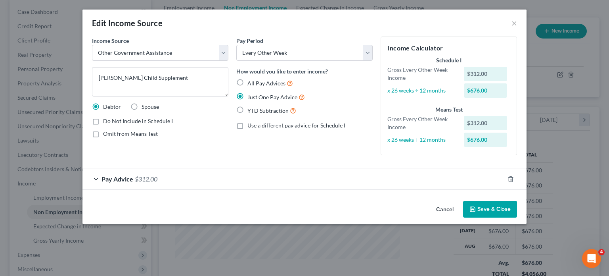
click at [460, 217] on button "Cancel" at bounding box center [445, 209] width 30 height 16
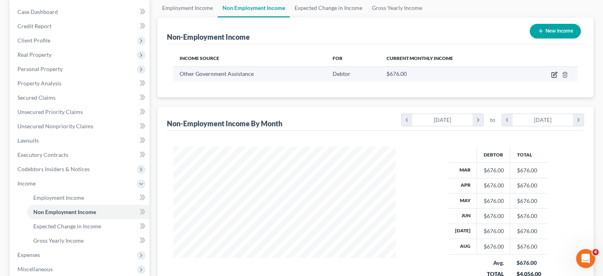
click at [551, 78] on icon "button" at bounding box center [554, 74] width 6 height 6
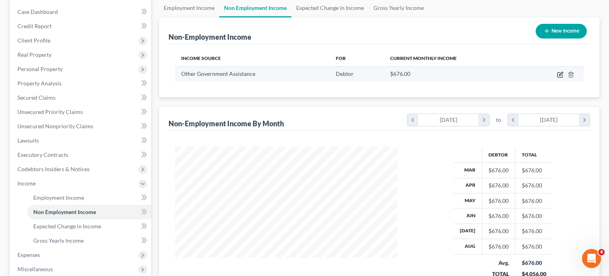
select select "5"
select select "2"
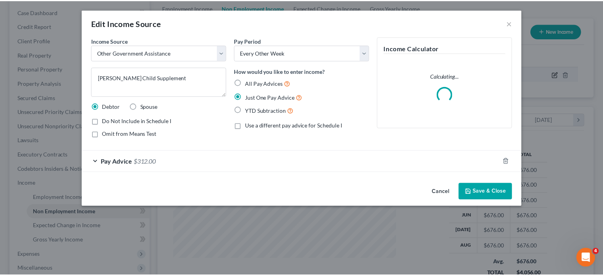
scroll to position [176, 241]
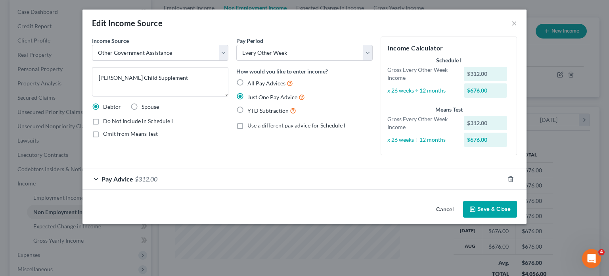
click at [103, 124] on span "Do Not Include in Schedule I" at bounding box center [138, 120] width 70 height 7
click at [106, 122] on input "Do Not Include in Schedule I" at bounding box center [108, 119] width 5 height 5
checkbox input "true"
click at [514, 217] on button "Save & Close" at bounding box center [490, 209] width 54 height 17
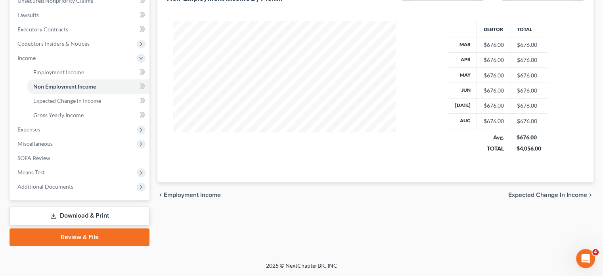
scroll to position [244, 0]
click at [40, 132] on span "Expenses" at bounding box center [28, 129] width 23 height 7
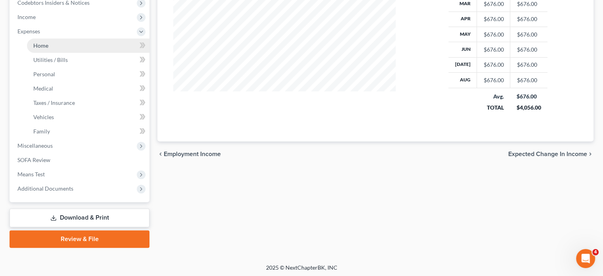
click at [88, 53] on link "Home" at bounding box center [88, 45] width 123 height 14
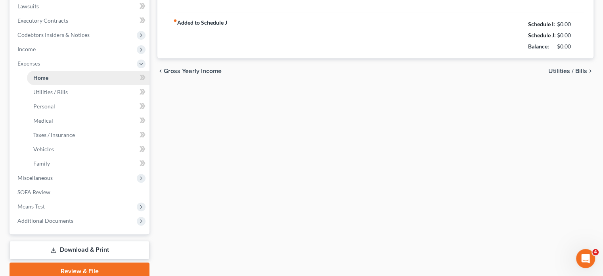
type input "1,400.00"
type input "0.00"
radio input "true"
type input "0.00"
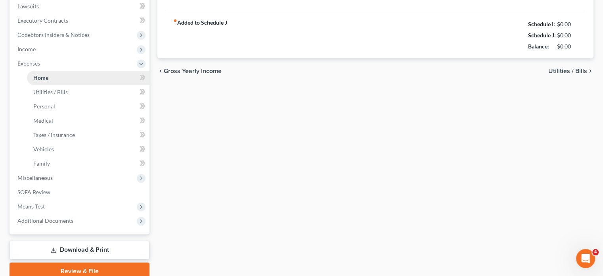
type input "0.00"
type input "50.00"
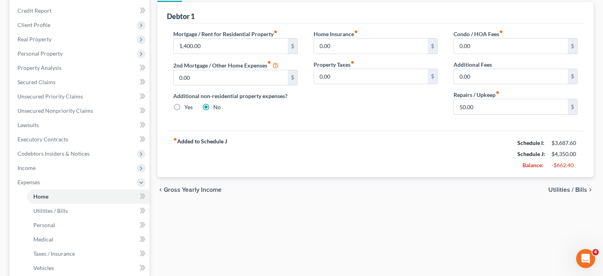
scroll to position [93, 0]
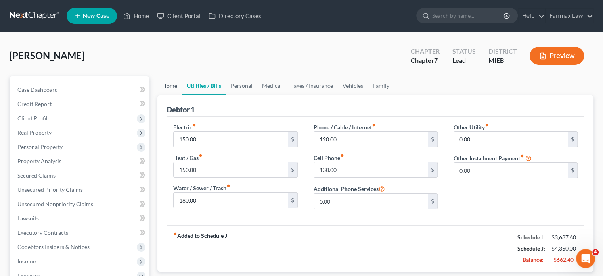
click at [169, 95] on link "Home" at bounding box center [169, 85] width 25 height 19
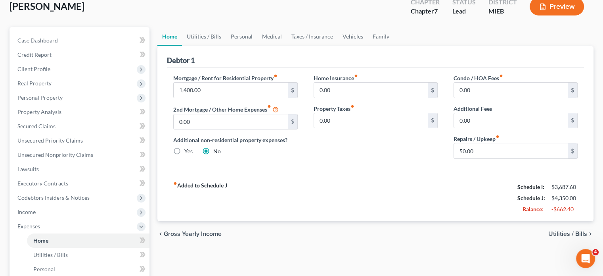
scroll to position [48, 0]
click at [483, 159] on input "50.00" at bounding box center [511, 151] width 114 height 15
click at [216, 47] on link "Utilities / Bills" at bounding box center [204, 37] width 44 height 19
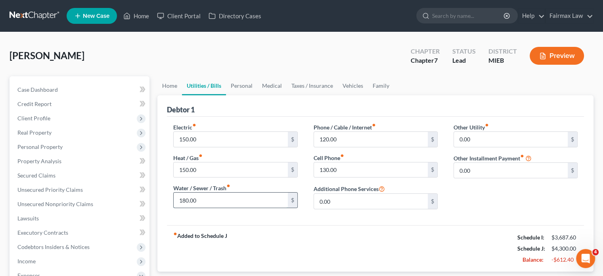
click at [208, 207] on input "180.00" at bounding box center [231, 199] width 114 height 15
type input "75"
click at [171, 95] on link "Home" at bounding box center [169, 85] width 25 height 19
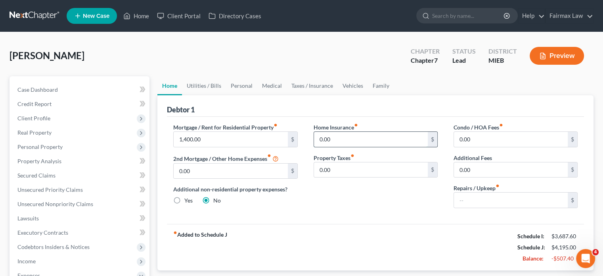
click at [346, 147] on input "0.00" at bounding box center [371, 139] width 114 height 15
type input "12"
click at [218, 95] on link "Utilities / Bills" at bounding box center [204, 85] width 44 height 19
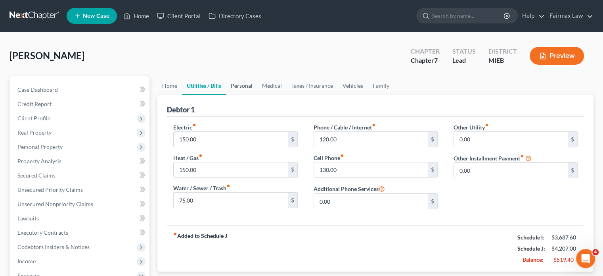
click at [257, 95] on link "Personal" at bounding box center [241, 85] width 31 height 19
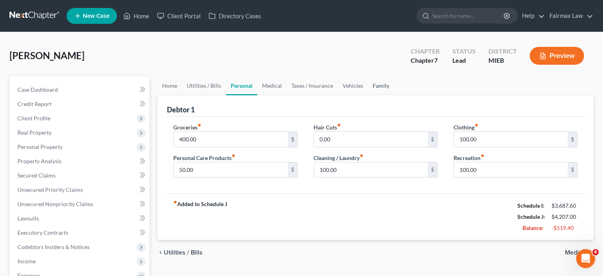
click at [394, 95] on link "Family" at bounding box center [381, 85] width 26 height 19
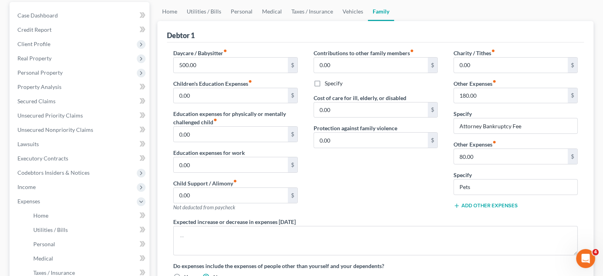
scroll to position [41, 0]
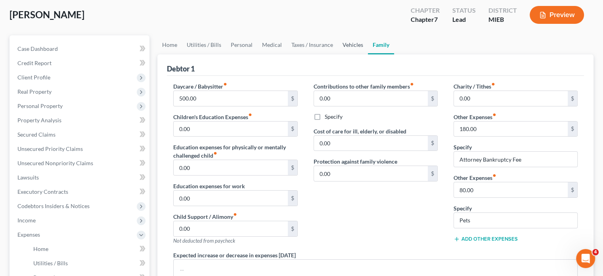
click at [368, 54] on link "Vehicles" at bounding box center [353, 44] width 30 height 19
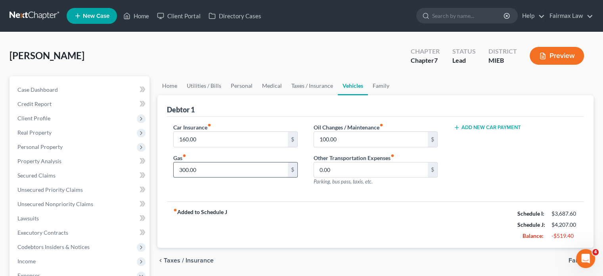
click at [212, 177] on input "300.00" at bounding box center [231, 169] width 114 height 15
type input "150"
click at [363, 147] on input "100.00" at bounding box center [371, 139] width 114 height 15
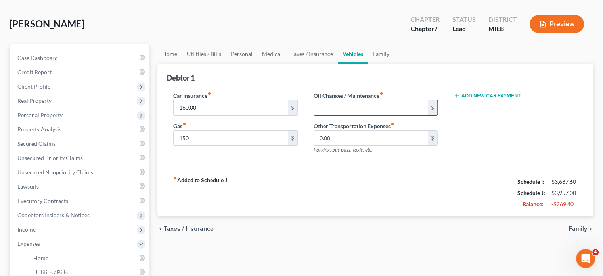
scroll to position [8, 0]
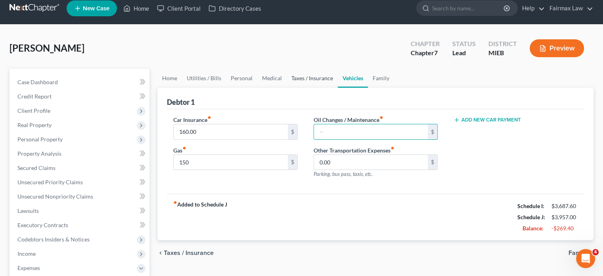
click at [338, 88] on link "Taxes / Insurance" at bounding box center [312, 78] width 51 height 19
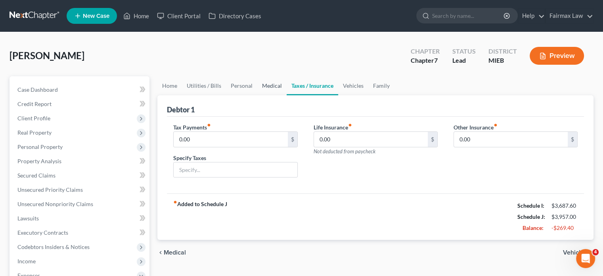
click at [287, 95] on link "Medical" at bounding box center [271, 85] width 29 height 19
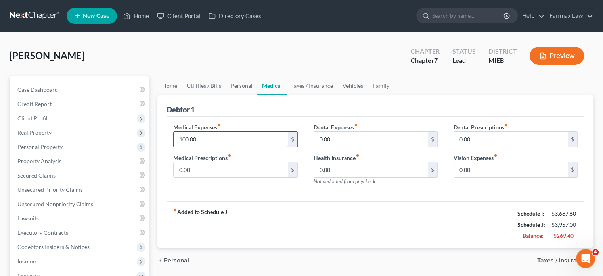
click at [219, 147] on input "100.00" at bounding box center [231, 139] width 114 height 15
click at [257, 95] on link "Personal" at bounding box center [241, 85] width 31 height 19
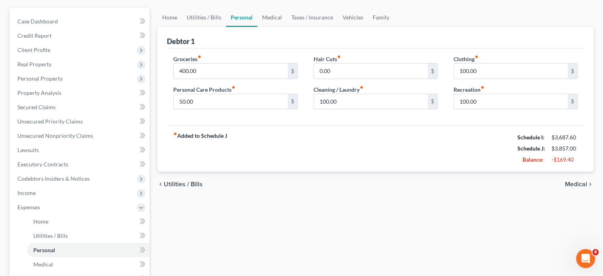
scroll to position [73, 0]
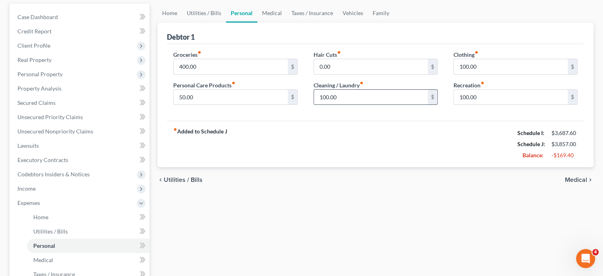
click at [346, 105] on input "100.00" at bounding box center [371, 97] width 114 height 15
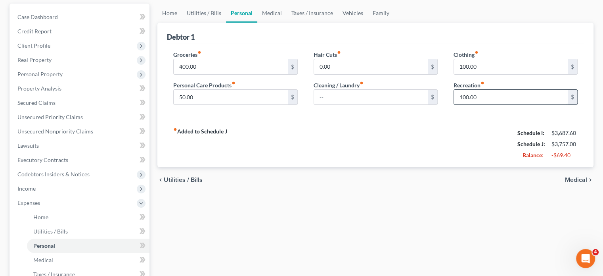
click at [481, 105] on input "100.00" at bounding box center [511, 97] width 114 height 15
click at [368, 23] on link "Vehicles" at bounding box center [353, 13] width 30 height 19
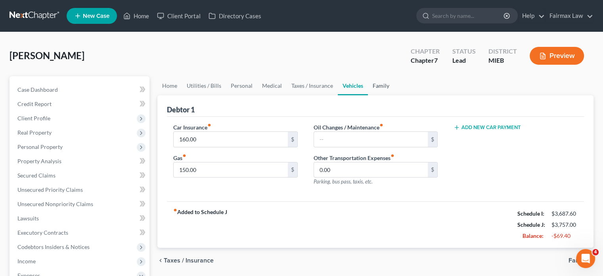
click at [394, 95] on link "Family" at bounding box center [381, 85] width 26 height 19
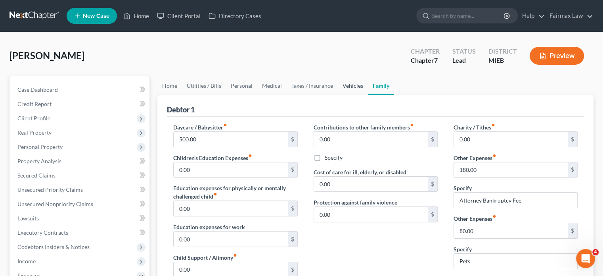
click at [368, 95] on link "Vehicles" at bounding box center [353, 85] width 30 height 19
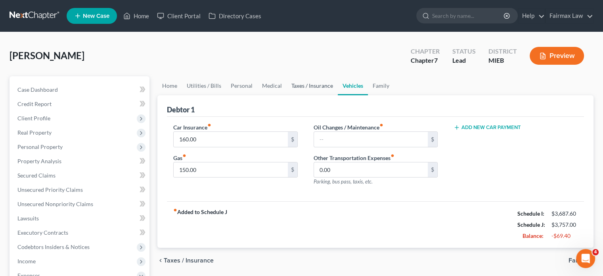
click at [338, 95] on link "Taxes / Insurance" at bounding box center [312, 85] width 51 height 19
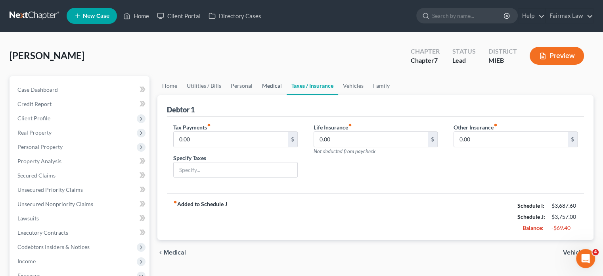
click at [287, 95] on link "Medical" at bounding box center [271, 85] width 29 height 19
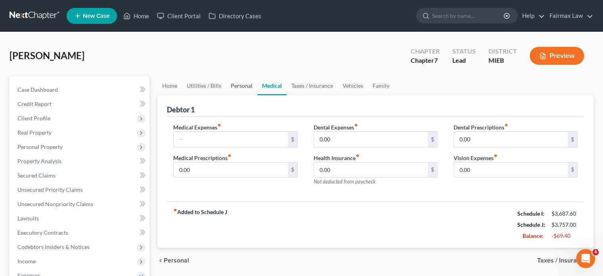
click at [257, 95] on link "Personal" at bounding box center [241, 85] width 31 height 19
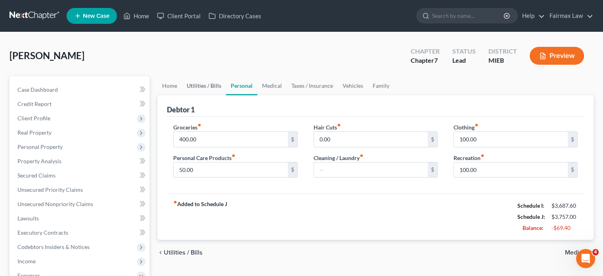
click at [206, 95] on link "Utilities / Bills" at bounding box center [204, 85] width 44 height 19
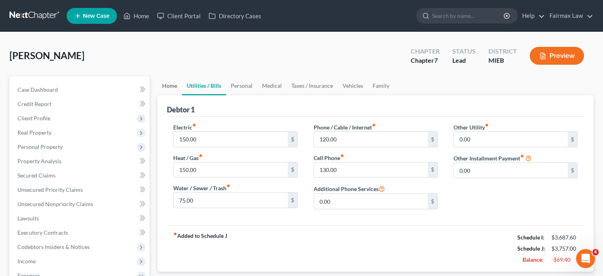
click at [173, 95] on link "Home" at bounding box center [169, 85] width 25 height 19
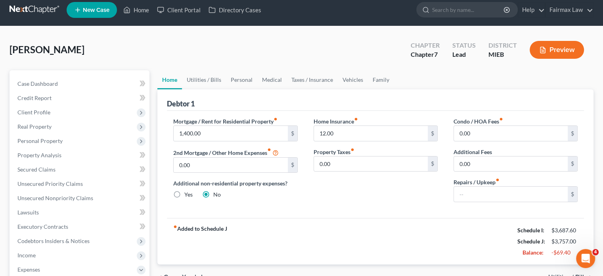
scroll to position [5, 0]
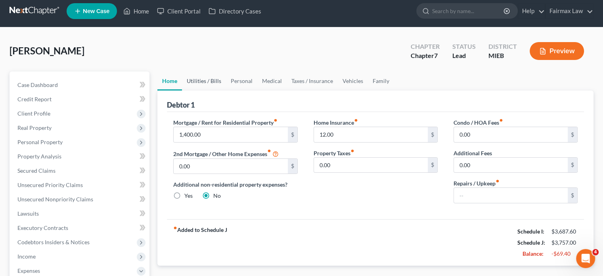
click at [213, 90] on link "Utilities / Bills" at bounding box center [204, 80] width 44 height 19
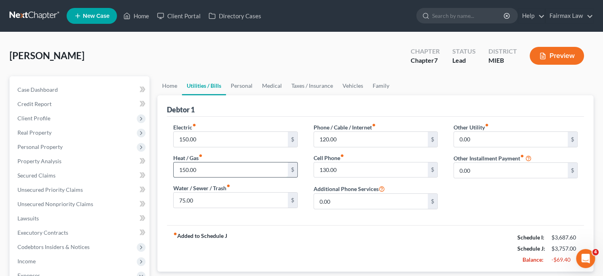
click at [206, 177] on input "150.00" at bounding box center [231, 169] width 114 height 15
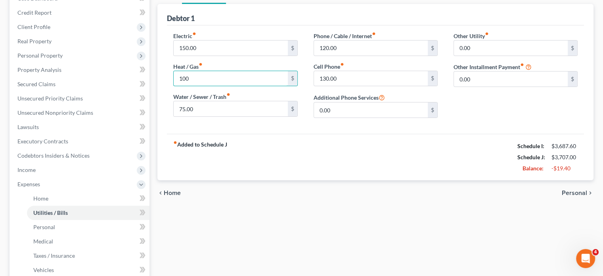
scroll to position [49, 0]
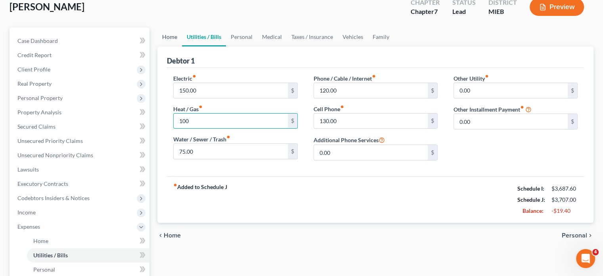
type input "100"
click at [171, 46] on link "Home" at bounding box center [169, 36] width 25 height 19
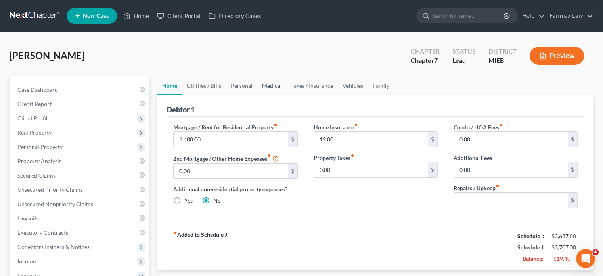
click at [287, 95] on link "Medical" at bounding box center [271, 85] width 29 height 19
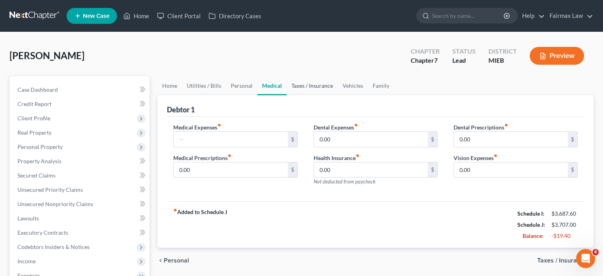
click at [336, 95] on link "Taxes / Insurance" at bounding box center [312, 85] width 51 height 19
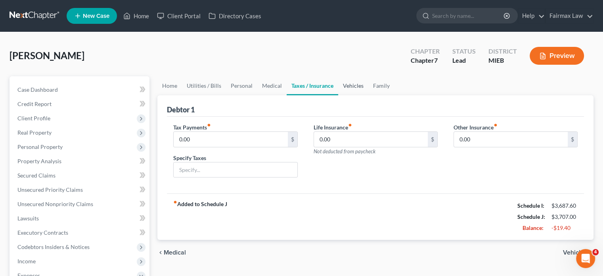
click at [368, 95] on link "Vehicles" at bounding box center [353, 85] width 30 height 19
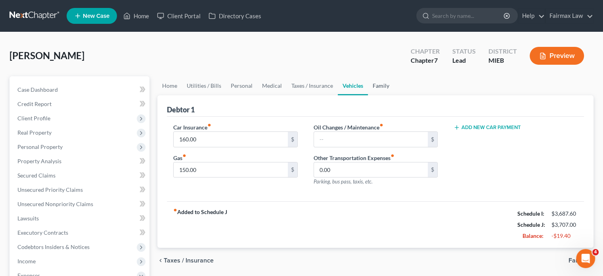
click at [394, 95] on link "Family" at bounding box center [381, 85] width 26 height 19
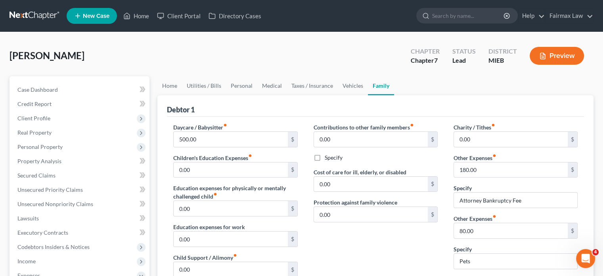
scroll to position [1, 0]
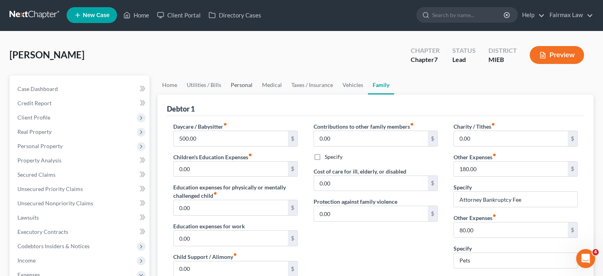
click at [257, 94] on link "Personal" at bounding box center [241, 84] width 31 height 19
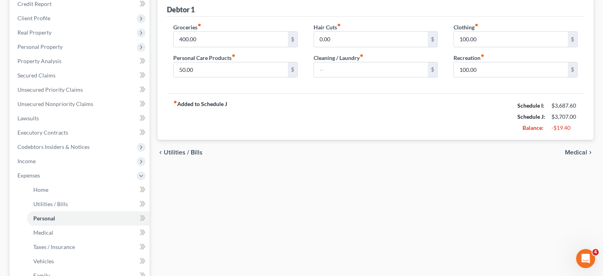
scroll to position [102, 0]
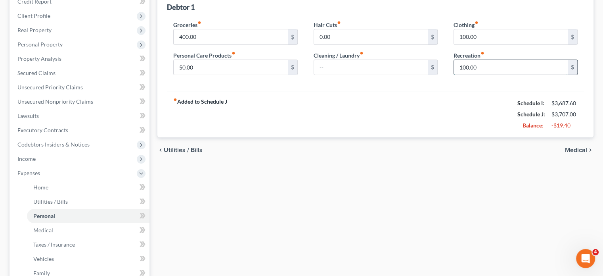
click at [483, 75] on input "100.00" at bounding box center [511, 67] width 114 height 15
click at [470, 75] on input "50" at bounding box center [511, 67] width 114 height 15
type input "5"
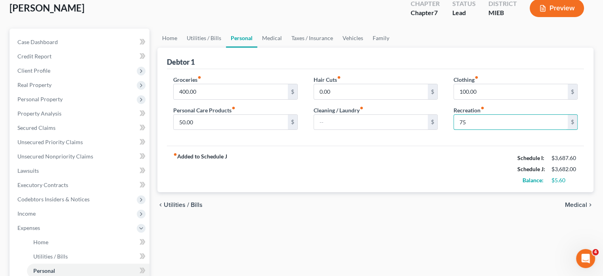
scroll to position [47, 0]
click at [167, 75] on div "Debtor 1 Groceries fiber_manual_record 400.00 $ Personal Care Products fiber_ma…" at bounding box center [375, 120] width 436 height 145
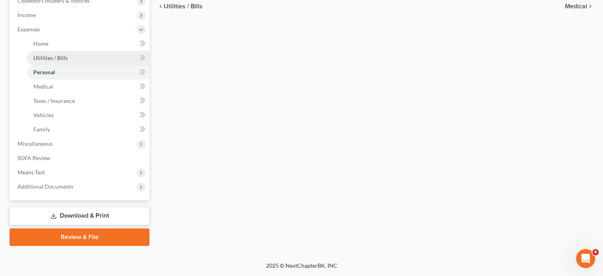
scroll to position [279, 0]
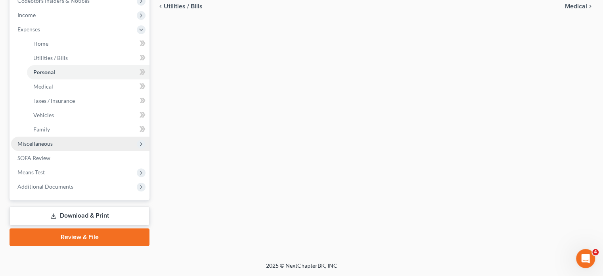
click at [51, 147] on span "Miscellaneous" at bounding box center [34, 143] width 35 height 7
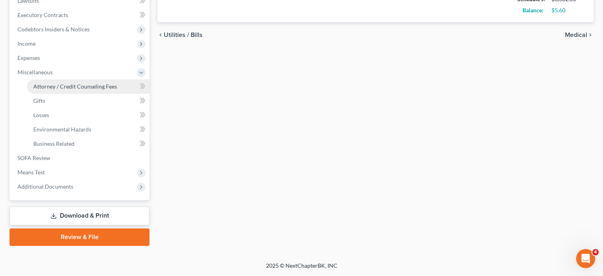
click at [72, 90] on span "Attorney / Credit Counseling Fees" at bounding box center [75, 86] width 84 height 7
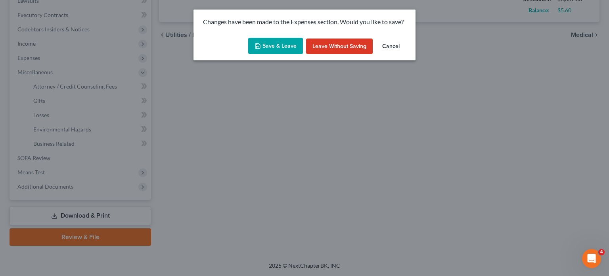
click at [287, 49] on button "Save & Leave" at bounding box center [275, 46] width 55 height 17
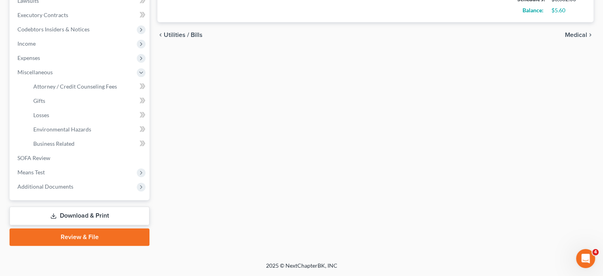
type input "75.00"
select select "6"
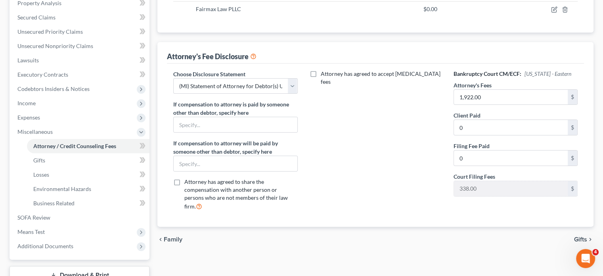
scroll to position [160, 0]
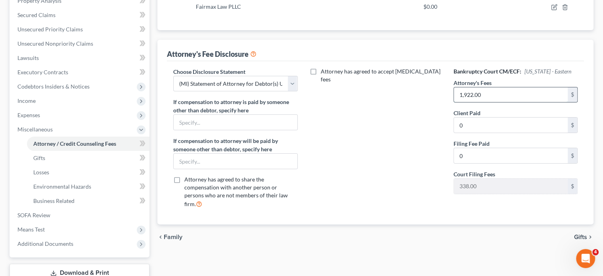
click at [507, 102] on input "1,922.00" at bounding box center [511, 94] width 114 height 15
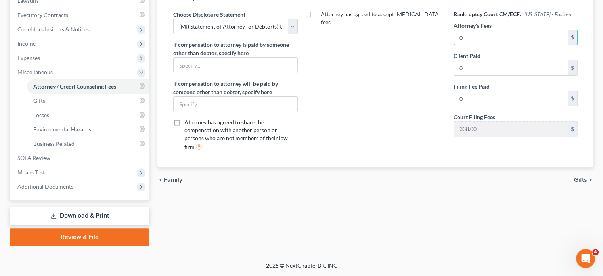
scroll to position [247, 0]
type input "0"
click at [490, 106] on input "0" at bounding box center [511, 98] width 114 height 15
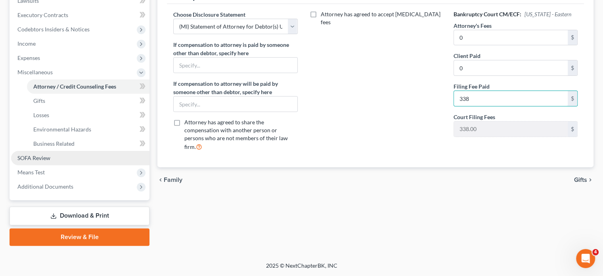
scroll to position [336, 0]
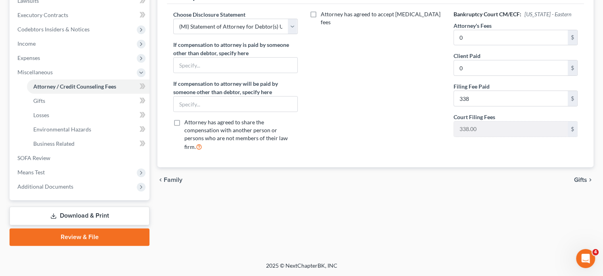
click at [310, 101] on div "Attorney has agreed to accept retainer fees" at bounding box center [376, 83] width 140 height 147
click at [483, 91] on input "338" at bounding box center [511, 98] width 114 height 15
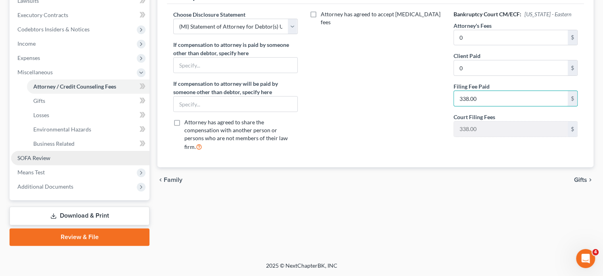
type input "338.00"
click at [70, 151] on link "SOFA Review" at bounding box center [80, 158] width 138 height 14
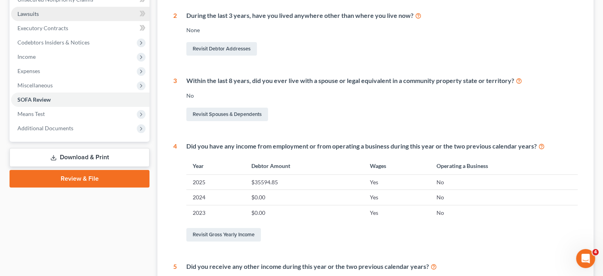
scroll to position [205, 0]
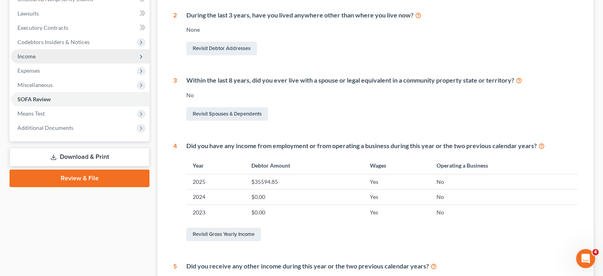
click at [57, 63] on span "Income" at bounding box center [80, 56] width 138 height 14
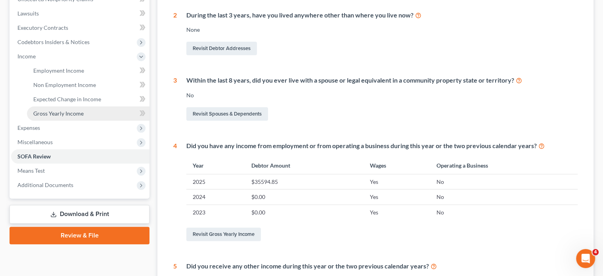
click at [63, 117] on span "Gross Yearly Income" at bounding box center [58, 113] width 50 height 7
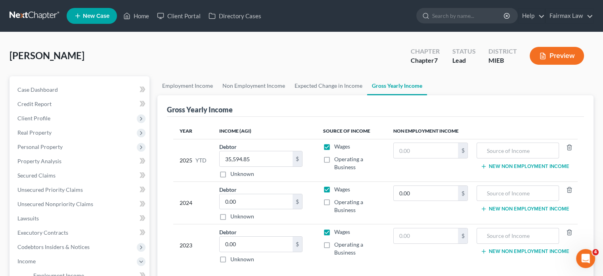
scroll to position [132, 0]
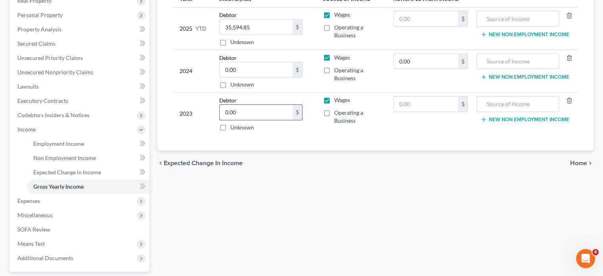
click at [257, 120] on input "0.00" at bounding box center [256, 112] width 73 height 15
type input "13,215"
click at [267, 77] on input "0.00" at bounding box center [256, 69] width 73 height 15
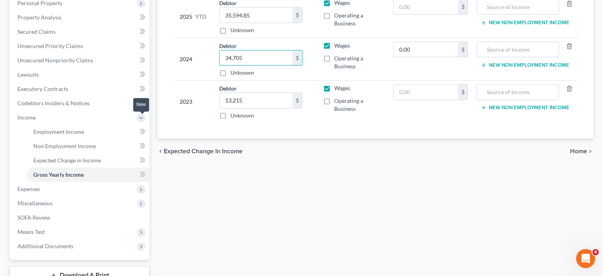
scroll to position [143, 0]
type input "34,705"
click at [415, 58] on input "0.00" at bounding box center [426, 50] width 65 height 15
click at [183, 81] on td "2024" at bounding box center [193, 59] width 40 height 42
click at [176, 140] on div "Year Income (AGI) Source of Income Non Employment Income 2025 YTD Debtor 35,594…" at bounding box center [375, 57] width 417 height 166
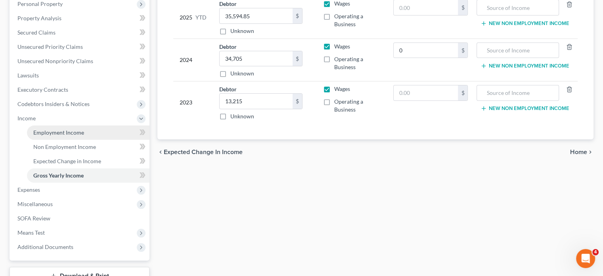
click at [63, 136] on span "Employment Income" at bounding box center [58, 132] width 51 height 7
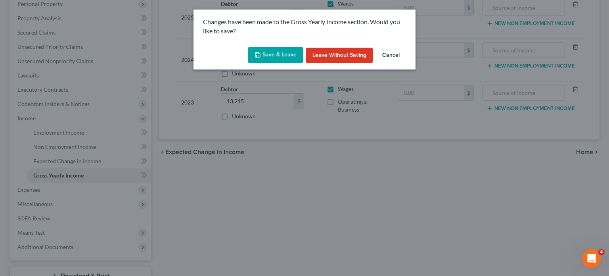
click at [265, 59] on button "Save & Leave" at bounding box center [275, 55] width 55 height 17
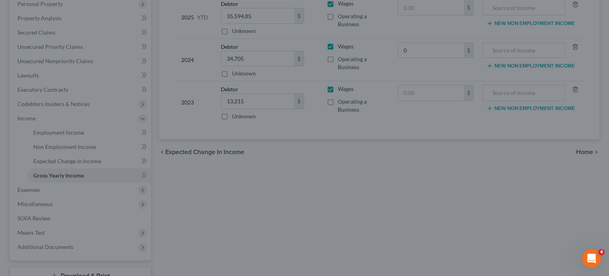
type input "0.00"
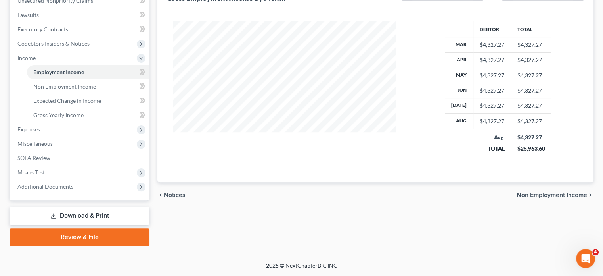
scroll to position [320, 0]
click at [114, 165] on span "Means Test" at bounding box center [80, 172] width 138 height 14
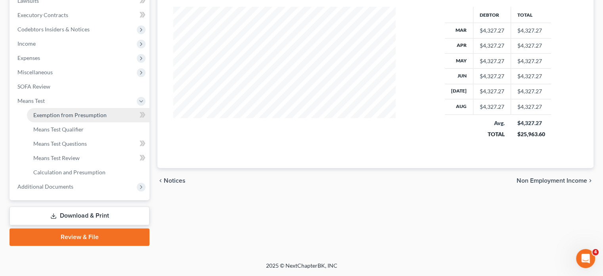
click at [82, 111] on span "Exemption from Presumption" at bounding box center [69, 114] width 73 height 7
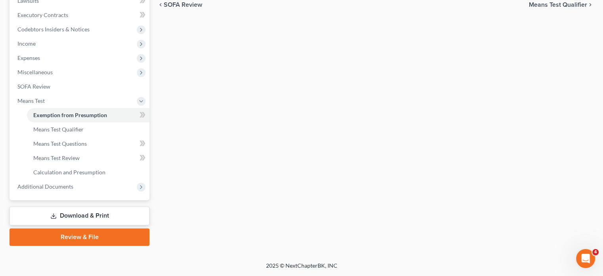
radio input "true"
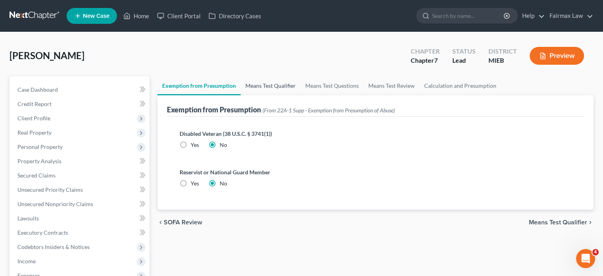
click at [277, 95] on link "Means Test Qualifier" at bounding box center [271, 85] width 60 height 19
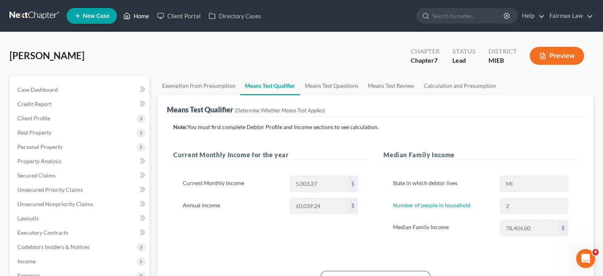
click at [153, 23] on link "Home" at bounding box center [136, 16] width 34 height 14
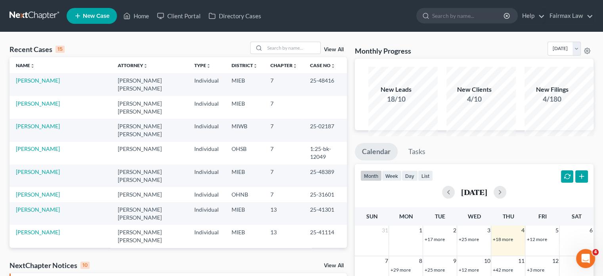
click at [265, 54] on input "search" at bounding box center [293, 47] width 56 height 11
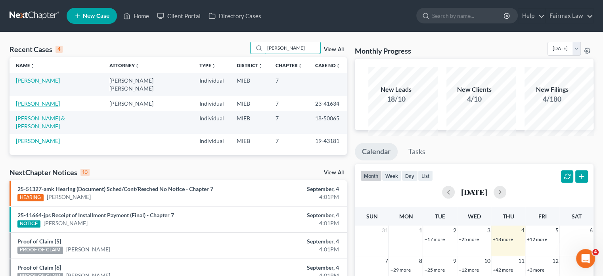
type input "cowan"
click at [51, 107] on link "Cowan, Porsha" at bounding box center [38, 103] width 44 height 7
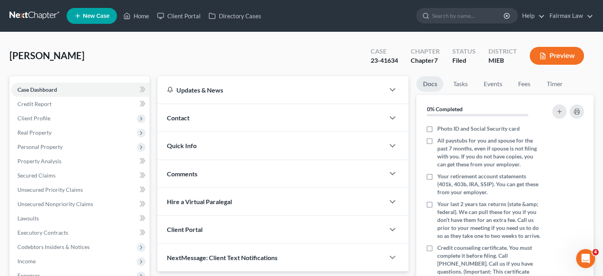
scroll to position [232, 0]
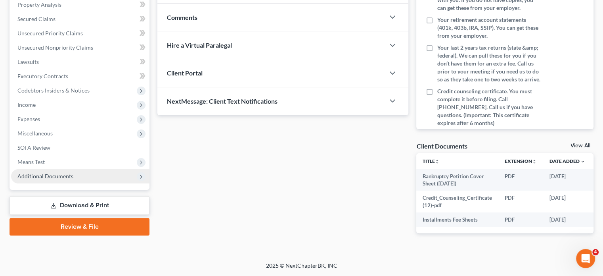
click at [73, 179] on span "Additional Documents" at bounding box center [45, 175] width 56 height 7
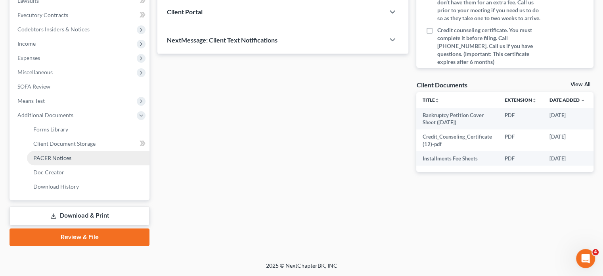
click at [71, 161] on span "PACER Notices" at bounding box center [52, 157] width 38 height 7
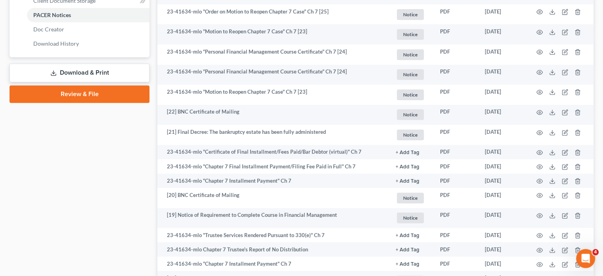
scroll to position [361, 0]
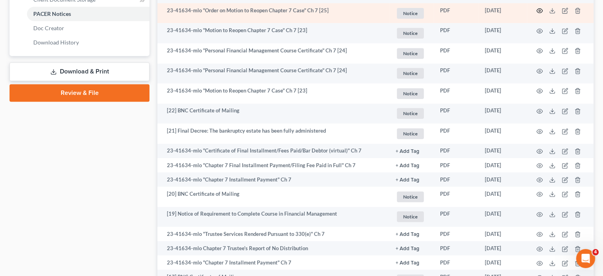
click at [539, 11] on circle "button" at bounding box center [540, 11] width 2 height 2
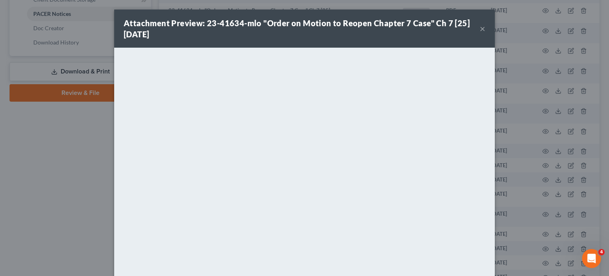
click at [485, 33] on button "×" at bounding box center [483, 29] width 6 height 10
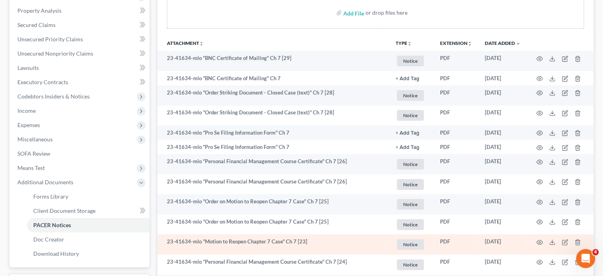
scroll to position [150, 0]
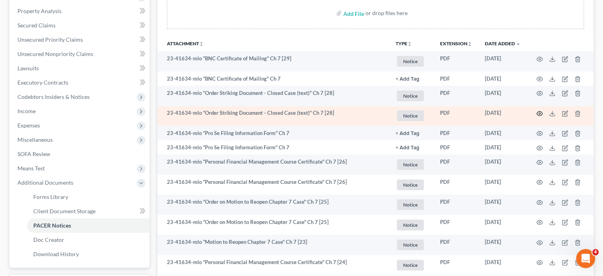
click at [539, 114] on circle "button" at bounding box center [540, 114] width 2 height 2
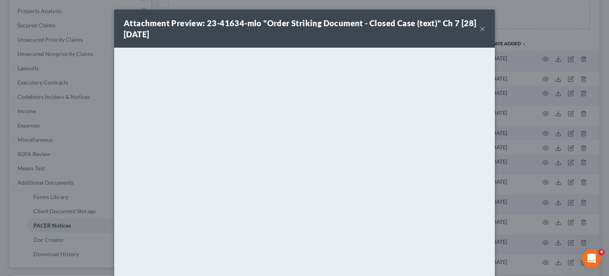
click at [485, 33] on button "×" at bounding box center [483, 29] width 6 height 10
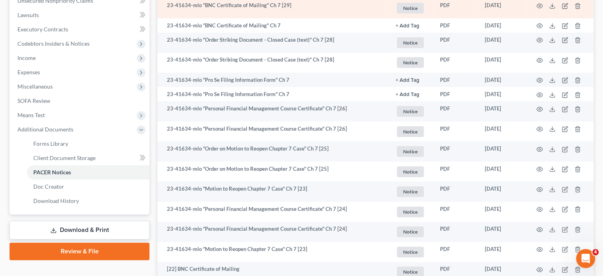
scroll to position [209, 0]
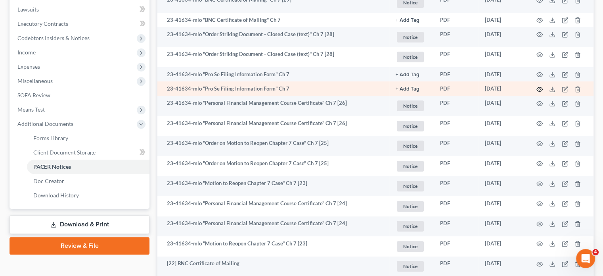
click at [536, 92] on icon "button" at bounding box center [539, 89] width 6 height 6
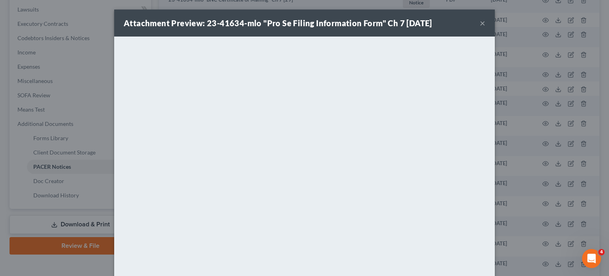
click at [485, 28] on button "×" at bounding box center [483, 23] width 6 height 10
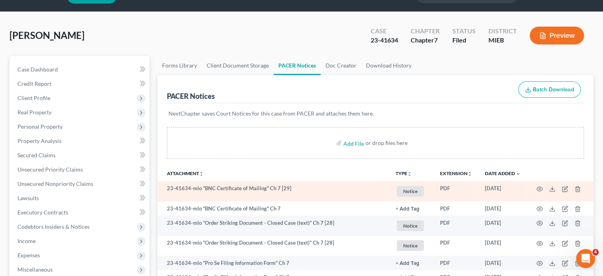
scroll to position [0, 0]
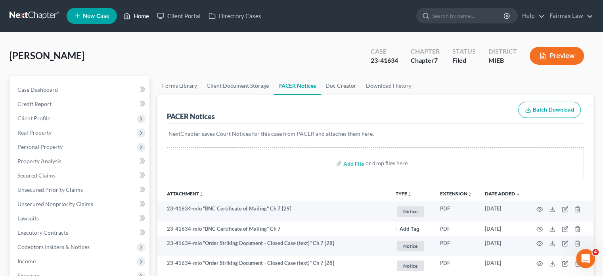
click at [153, 16] on link "Home" at bounding box center [136, 16] width 34 height 14
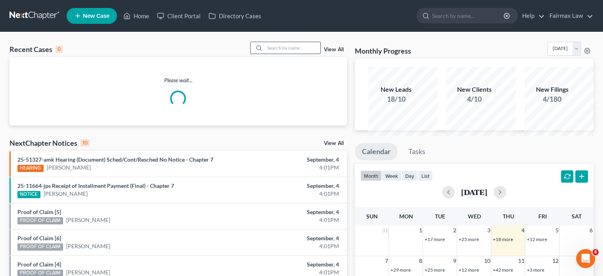
click at [265, 54] on input "search" at bounding box center [293, 47] width 56 height 11
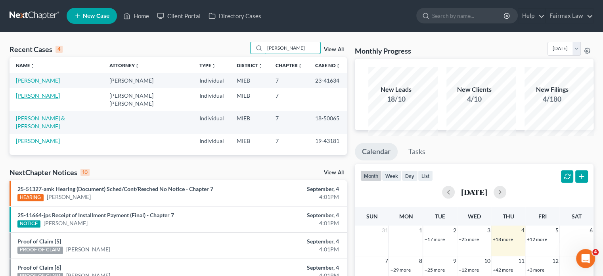
type input "cowan"
click at [33, 99] on link "Cowan, Porsha" at bounding box center [38, 95] width 44 height 7
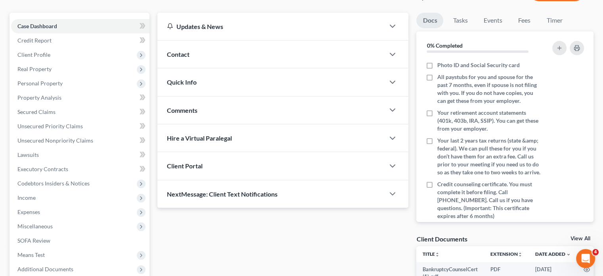
scroll to position [65, 0]
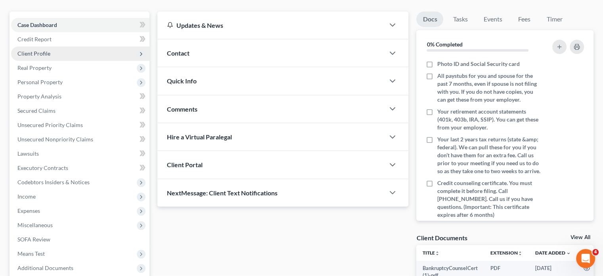
click at [73, 61] on span "Client Profile" at bounding box center [80, 53] width 138 height 14
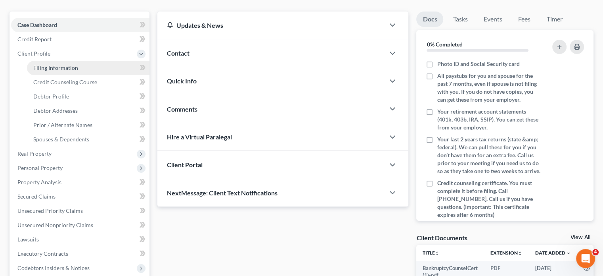
click at [56, 71] on span "Filing Information" at bounding box center [55, 67] width 45 height 7
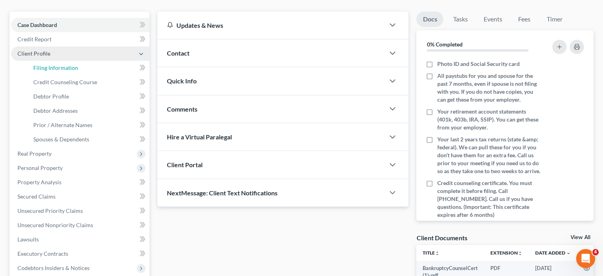
select select "1"
select select "0"
select select "40"
select select "0"
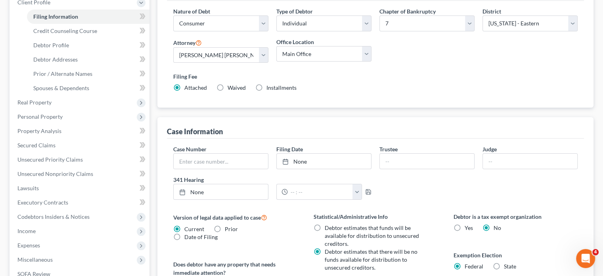
scroll to position [130, 0]
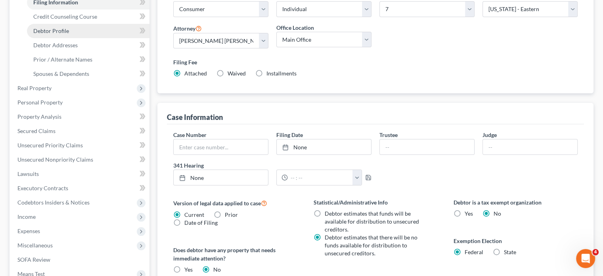
click at [99, 38] on link "Debtor Profile" at bounding box center [88, 31] width 123 height 14
select select "0"
select select "2"
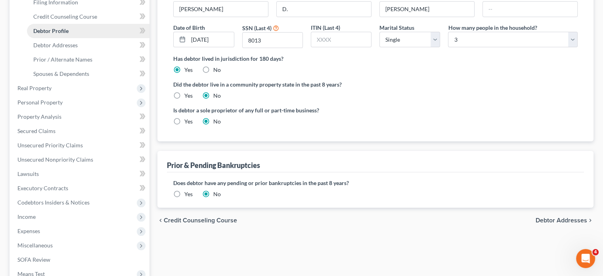
scroll to position [44, 0]
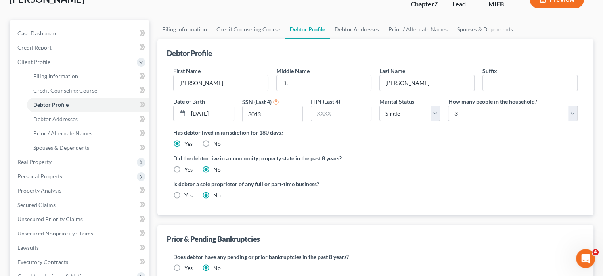
radio input "true"
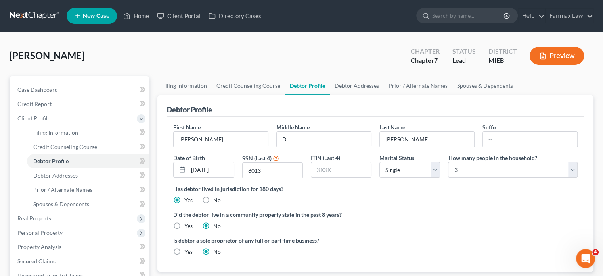
scroll to position [123, 0]
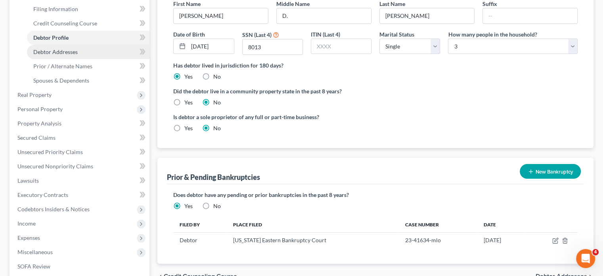
click at [78, 55] on span "Debtor Addresses" at bounding box center [55, 51] width 44 height 7
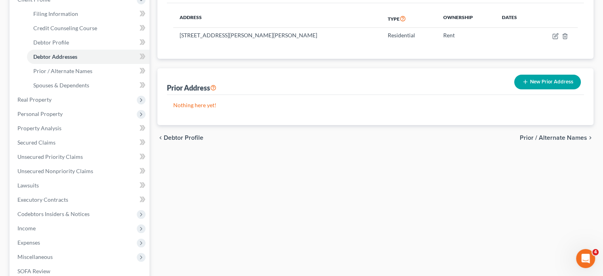
scroll to position [120, 0]
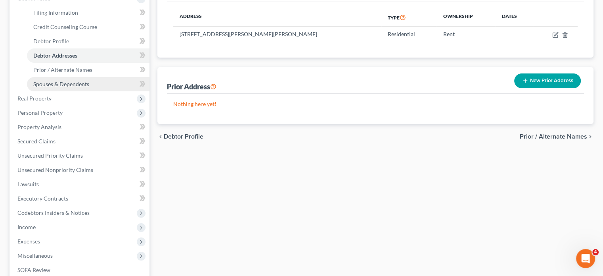
click at [76, 91] on link "Spouses & Dependents" at bounding box center [88, 84] width 123 height 14
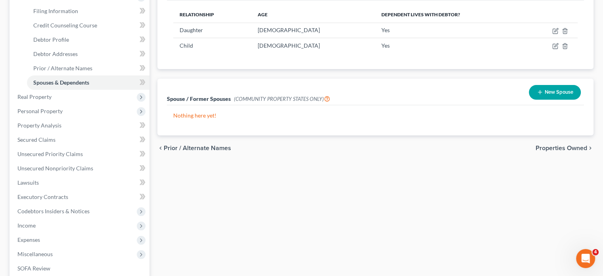
scroll to position [122, 0]
click at [77, 103] on span "Real Property" at bounding box center [80, 96] width 138 height 14
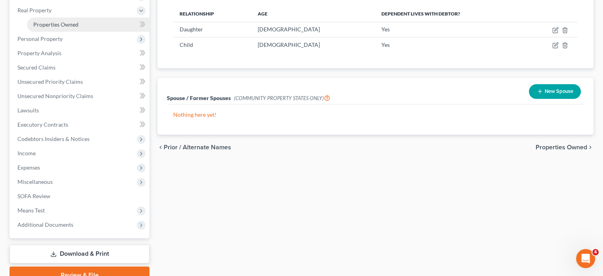
click at [77, 28] on span "Properties Owned" at bounding box center [55, 24] width 45 height 7
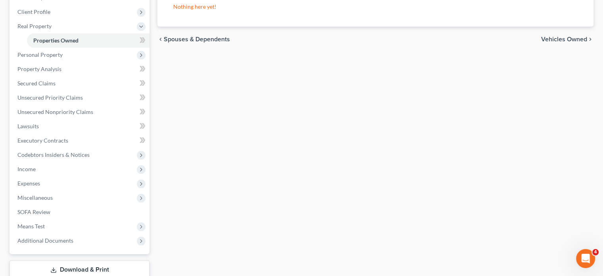
scroll to position [107, 0]
click at [102, 61] on span "Personal Property" at bounding box center [80, 53] width 138 height 14
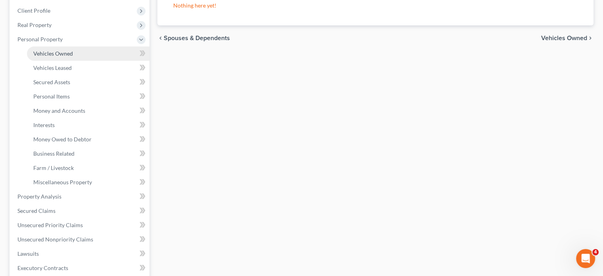
click at [94, 61] on link "Vehicles Owned" at bounding box center [88, 53] width 123 height 14
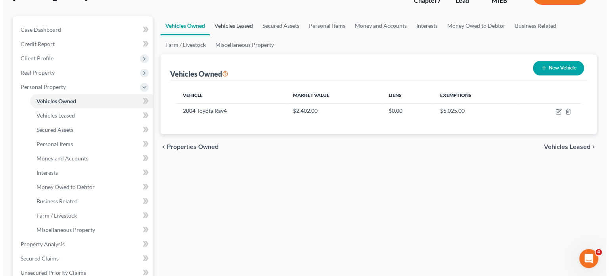
scroll to position [63, 0]
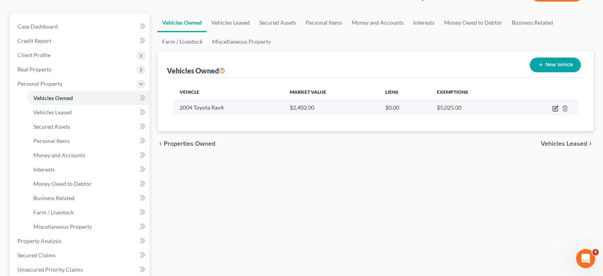
click at [552, 111] on icon "button" at bounding box center [555, 108] width 6 height 6
select select "0"
select select "22"
select select "2"
select select "0"
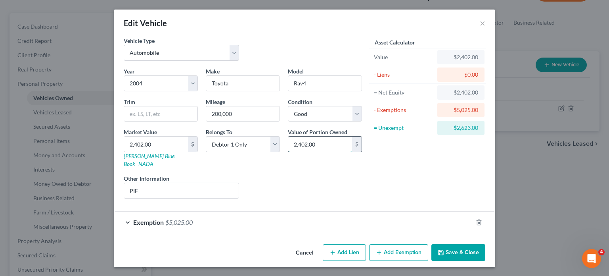
click at [335, 151] on input "2,402.00" at bounding box center [320, 143] width 64 height 15
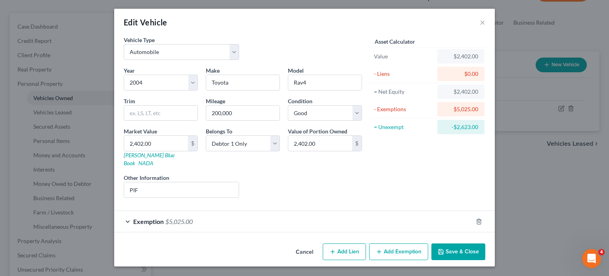
click at [415, 211] on div "Exemption $5,025.00" at bounding box center [293, 221] width 358 height 21
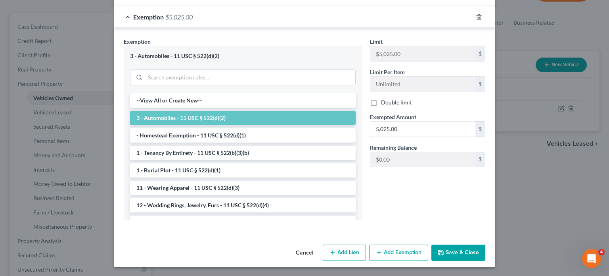
scroll to position [205, 0]
click at [419, 136] on input "5,025.00" at bounding box center [422, 128] width 105 height 15
paste input "2,402"
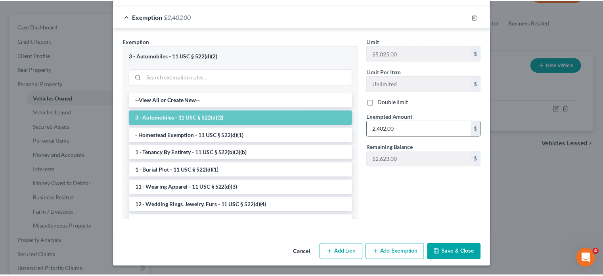
scroll to position [312, 0]
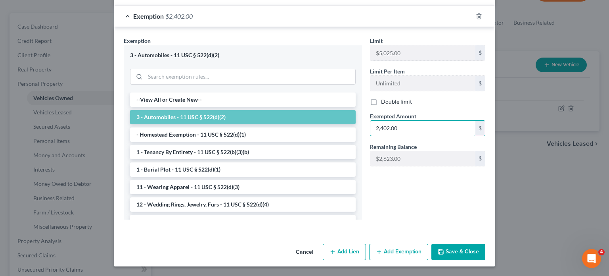
type input "2,402.00"
click at [485, 243] on button "Save & Close" at bounding box center [458, 251] width 54 height 17
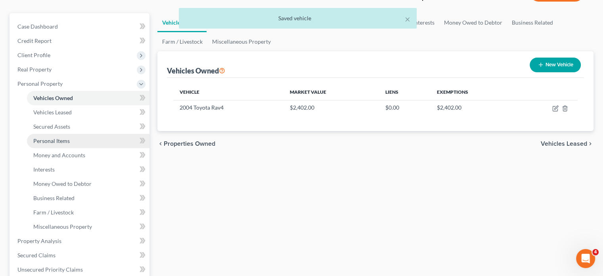
click at [89, 148] on link "Personal Items" at bounding box center [88, 141] width 123 height 14
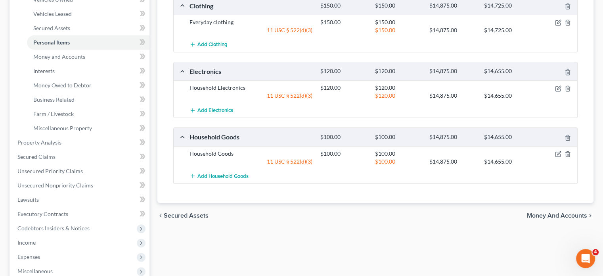
scroll to position [162, 0]
click at [73, 59] on span "Money and Accounts" at bounding box center [59, 56] width 52 height 7
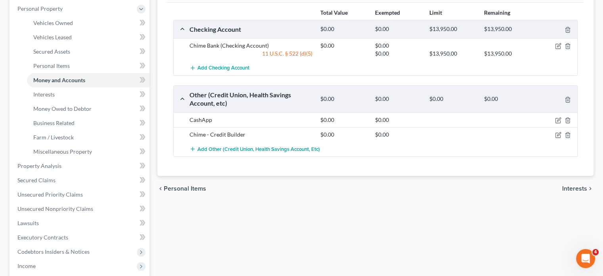
scroll to position [147, 0]
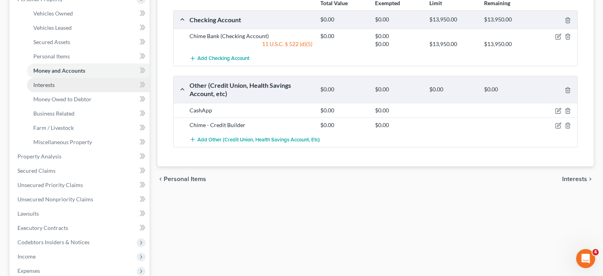
click at [90, 92] on link "Interests" at bounding box center [88, 85] width 123 height 14
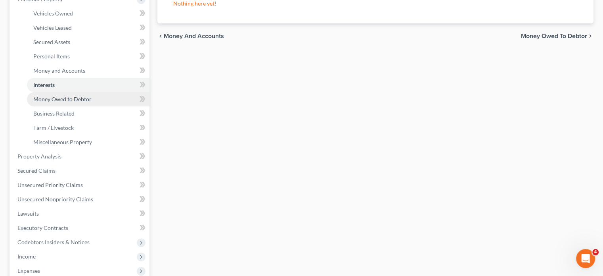
click at [90, 102] on span "Money Owed to Debtor" at bounding box center [62, 99] width 58 height 7
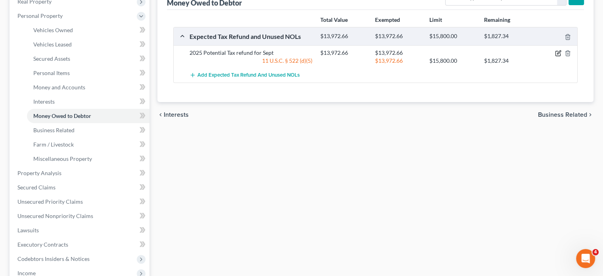
click at [555, 56] on icon "button" at bounding box center [558, 53] width 6 height 6
select select "0"
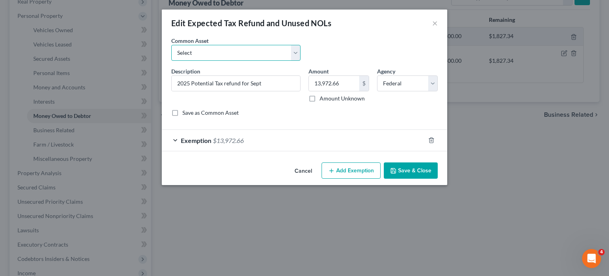
click at [292, 61] on select "Select Potential 2019 tax refunds - estimated and prorated Potential 2019 tax r…" at bounding box center [235, 53] width 129 height 16
select select "67"
click at [171, 56] on select "Select Potential 2019 tax refunds - estimated and prorated Potential 2019 tax r…" at bounding box center [235, 53] width 129 height 16
type input "Potential 2025 tax refund - estimated and prorated"
click at [359, 91] on input "976.00" at bounding box center [334, 83] width 50 height 15
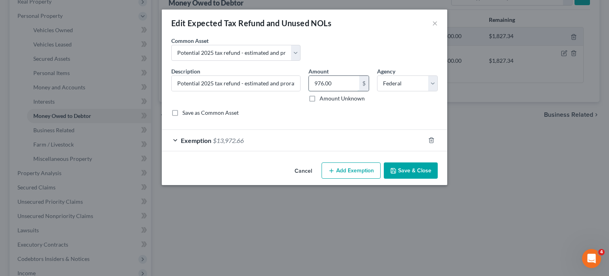
paste input "6,405"
type input "6,405"
click at [372, 151] on div "Exemption $13,972.66" at bounding box center [293, 140] width 263 height 21
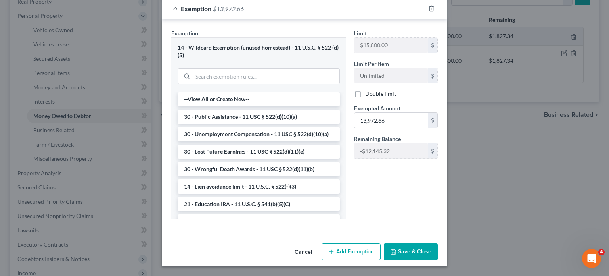
scroll to position [167, 0]
click at [404, 128] on input "13,972.66" at bounding box center [390, 120] width 73 height 15
paste input "6,405"
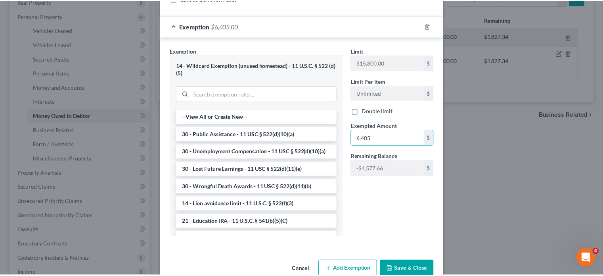
scroll to position [230, 0]
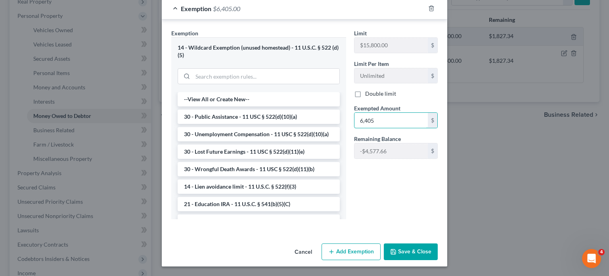
type input "6,405"
click at [430, 244] on button "Save & Close" at bounding box center [411, 251] width 54 height 17
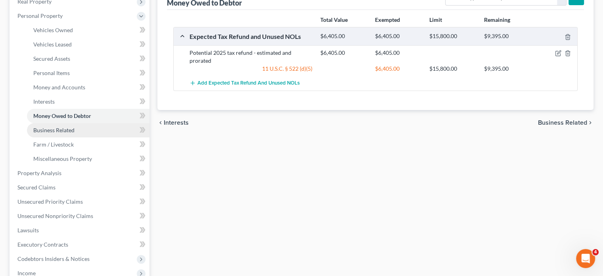
click at [75, 133] on span "Business Related" at bounding box center [53, 129] width 41 height 7
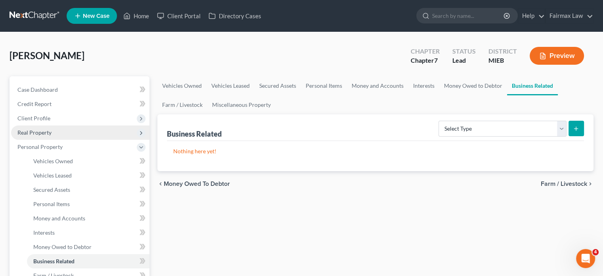
scroll to position [121, 0]
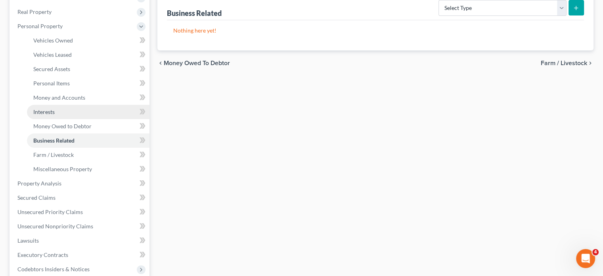
click at [66, 119] on link "Interests" at bounding box center [88, 112] width 123 height 14
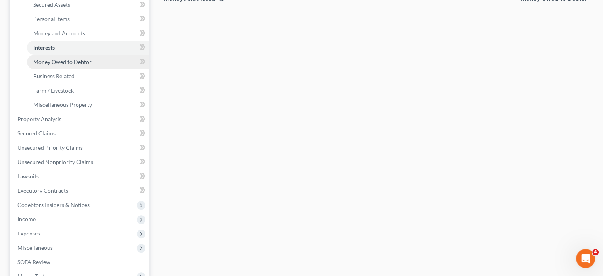
click at [109, 69] on link "Money Owed to Debtor" at bounding box center [88, 62] width 123 height 14
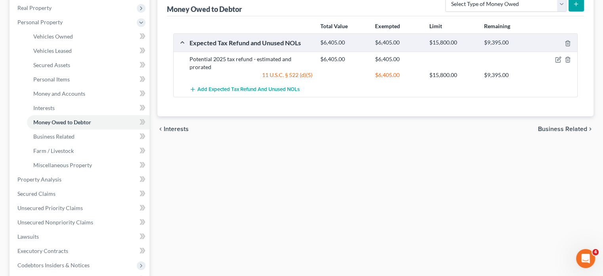
scroll to position [125, 0]
click at [73, 39] on span "Vehicles Owned" at bounding box center [53, 35] width 40 height 7
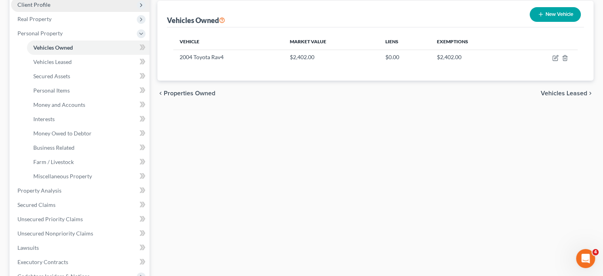
scroll to position [115, 0]
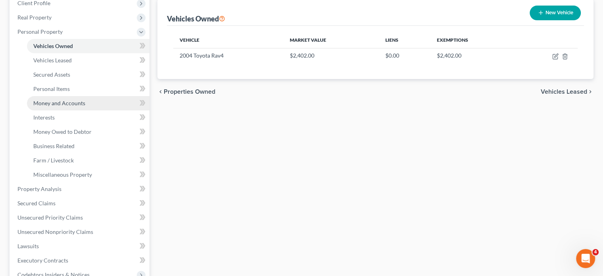
click at [74, 106] on span "Money and Accounts" at bounding box center [59, 103] width 52 height 7
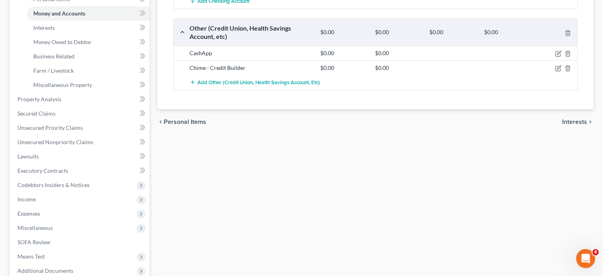
scroll to position [207, 0]
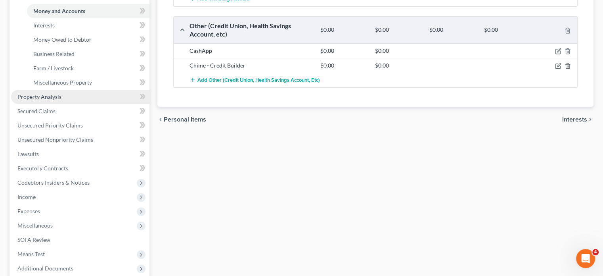
click at [33, 104] on link "Property Analysis" at bounding box center [80, 97] width 138 height 14
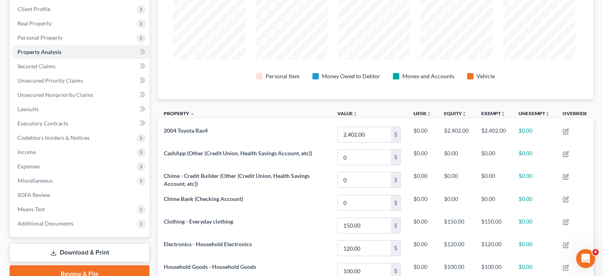
scroll to position [149, 433]
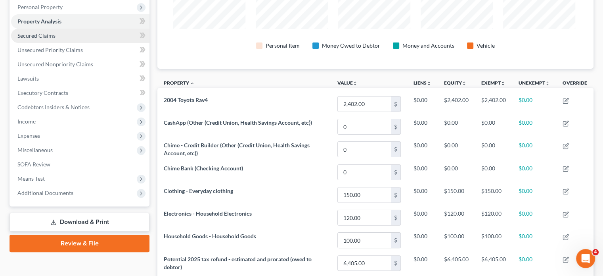
click at [94, 43] on link "Secured Claims" at bounding box center [80, 36] width 138 height 14
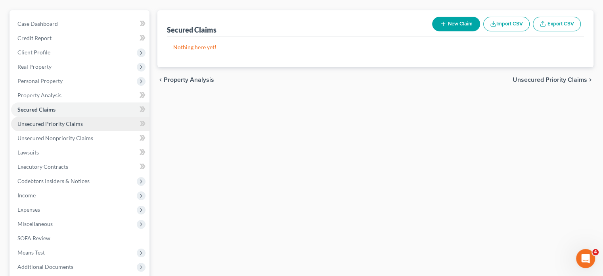
click at [92, 131] on link "Unsecured Priority Claims" at bounding box center [80, 124] width 138 height 14
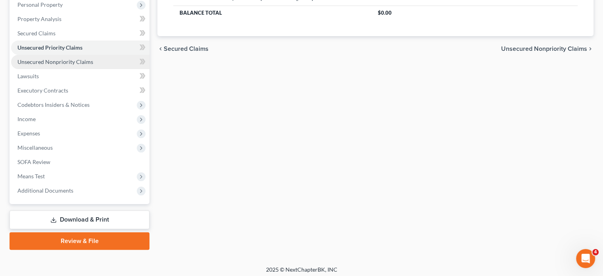
click at [83, 69] on link "Unsecured Nonpriority Claims" at bounding box center [80, 62] width 138 height 14
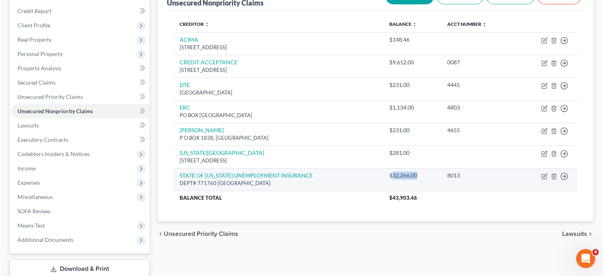
drag, startPoint x: 432, startPoint y: 237, endPoint x: 396, endPoint y: 234, distance: 36.2
click at [396, 179] on div "$32,266.00" at bounding box center [411, 175] width 45 height 8
copy div "32,266.00"
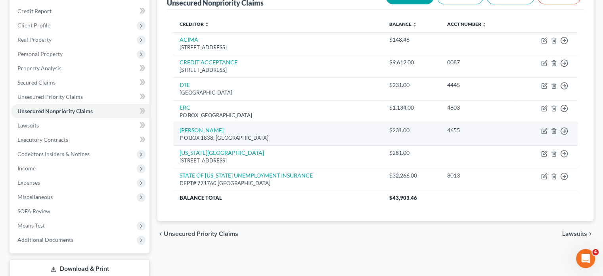
click at [344, 145] on td "LJ ROSS P O BOX 1838, ANN ARBOR, MI 48103" at bounding box center [278, 134] width 210 height 23
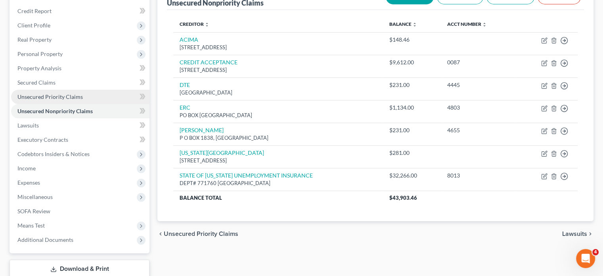
click at [106, 104] on link "Unsecured Priority Claims" at bounding box center [80, 97] width 138 height 14
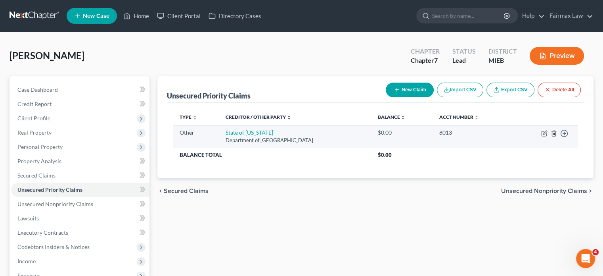
click at [552, 136] on icon "button" at bounding box center [554, 132] width 4 height 5
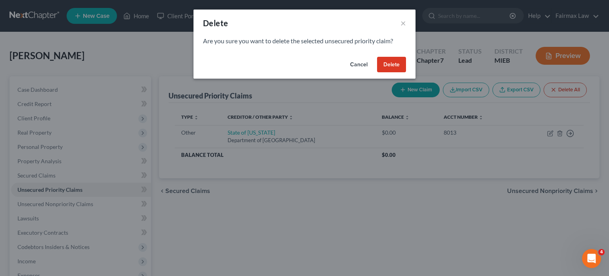
click at [406, 73] on button "Delete" at bounding box center [391, 65] width 29 height 16
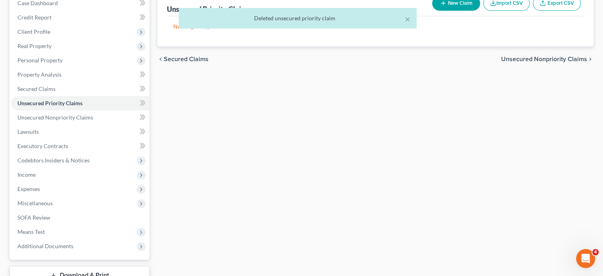
scroll to position [98, 0]
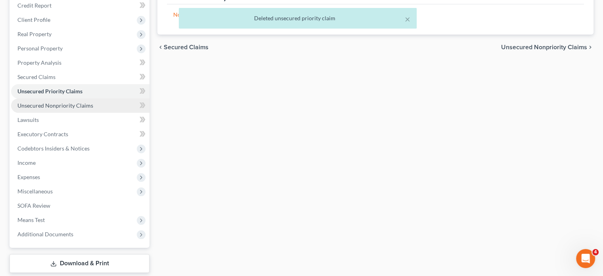
click at [93, 109] on span "Unsecured Nonpriority Claims" at bounding box center [55, 105] width 76 height 7
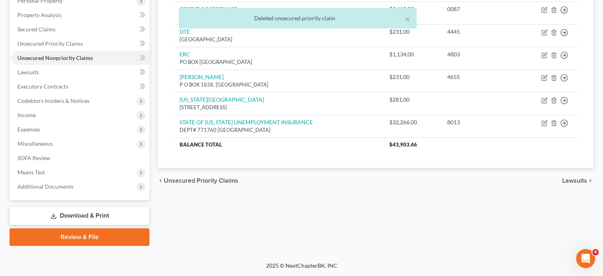
scroll to position [147, 0]
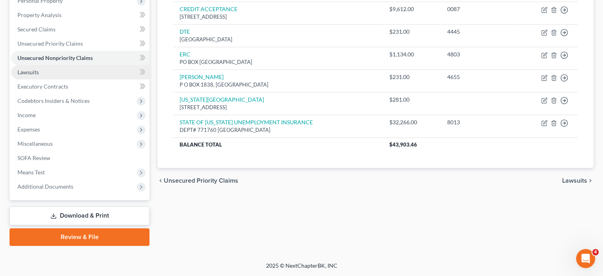
click at [96, 79] on link "Lawsuits" at bounding box center [80, 72] width 138 height 14
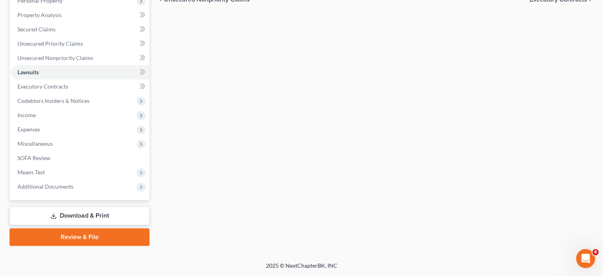
scroll to position [160, 0]
click at [88, 94] on link "Executory Contracts" at bounding box center [80, 86] width 138 height 14
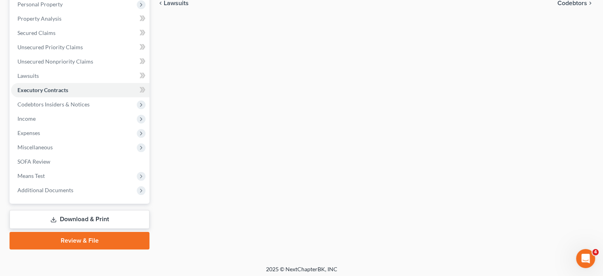
scroll to position [151, 0]
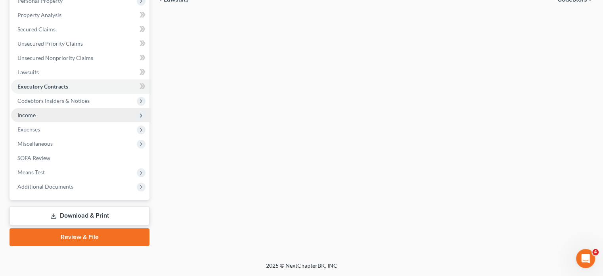
click at [61, 122] on span "Income" at bounding box center [80, 115] width 138 height 14
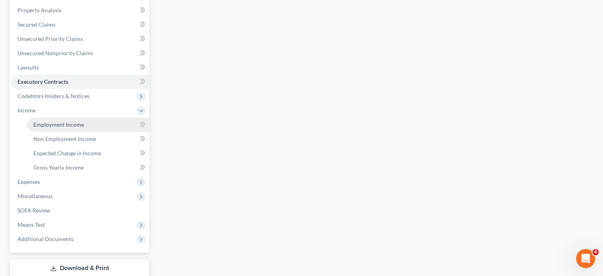
click at [62, 132] on link "Employment Income" at bounding box center [88, 124] width 123 height 14
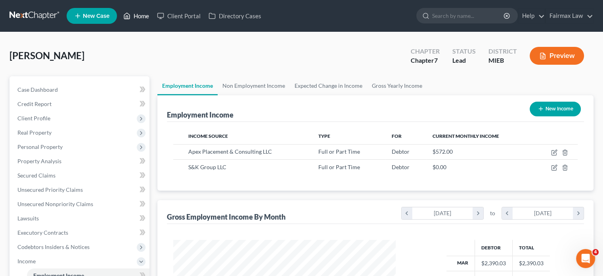
click at [153, 18] on link "Home" at bounding box center [136, 16] width 34 height 14
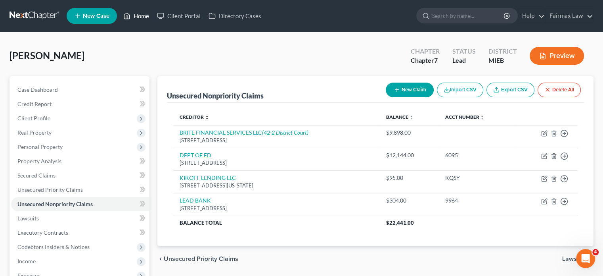
click at [153, 21] on link "Home" at bounding box center [136, 16] width 34 height 14
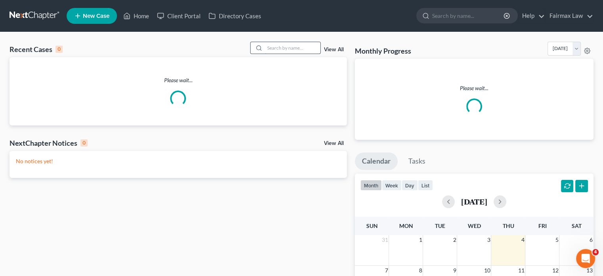
click at [265, 54] on input "search" at bounding box center [293, 47] width 56 height 11
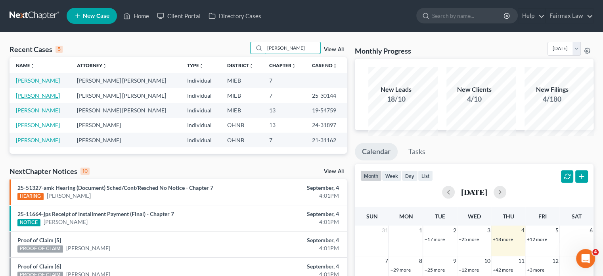
type input "donnelly"
click at [47, 99] on link "[PERSON_NAME]" at bounding box center [38, 95] width 44 height 7
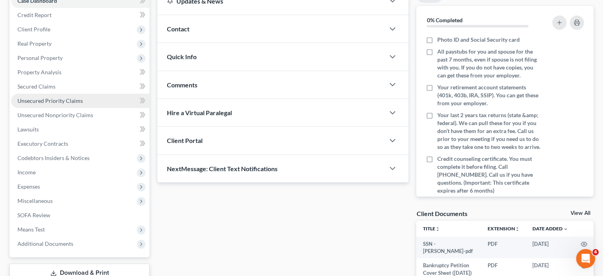
scroll to position [90, 0]
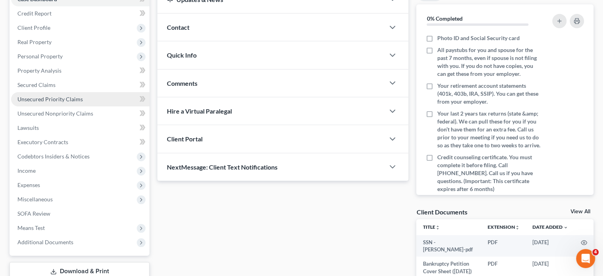
click at [57, 102] on span "Unsecured Priority Claims" at bounding box center [49, 99] width 65 height 7
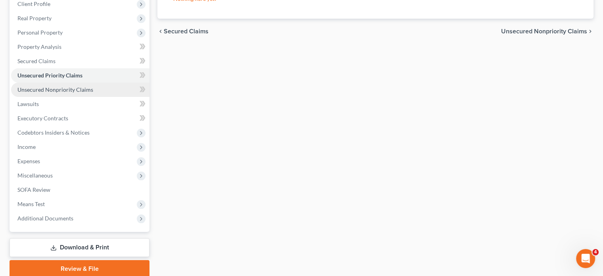
click at [90, 93] on span "Unsecured Nonpriority Claims" at bounding box center [55, 89] width 76 height 7
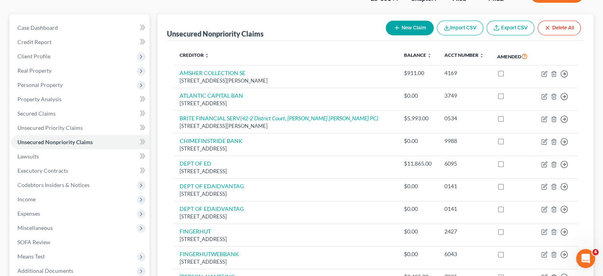
scroll to position [63, 0]
click at [491, 34] on link "Export CSV" at bounding box center [511, 27] width 48 height 15
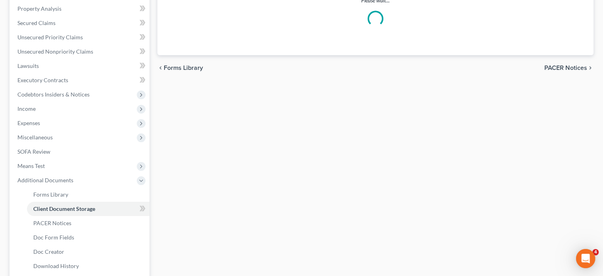
select select "7"
select select "6"
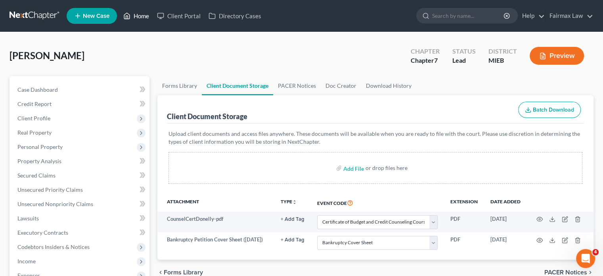
click at [153, 21] on link "Home" at bounding box center [136, 16] width 34 height 14
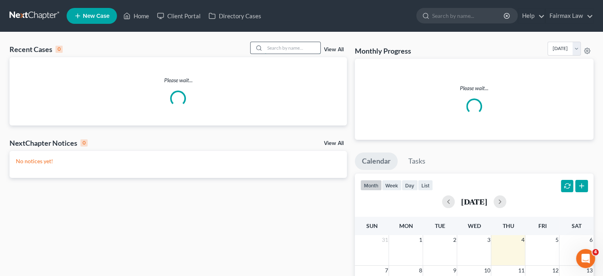
click at [278, 54] on input "search" at bounding box center [293, 47] width 56 height 11
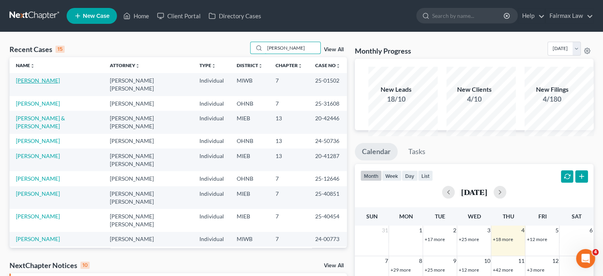
type input "[PERSON_NAME]"
click at [50, 84] on link "[PERSON_NAME]" at bounding box center [38, 80] width 44 height 7
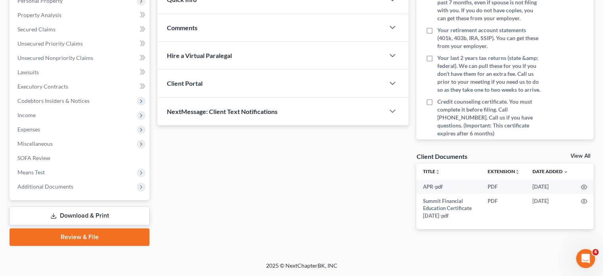
scroll to position [276, 0]
click at [52, 183] on span "Additional Documents" at bounding box center [45, 186] width 56 height 7
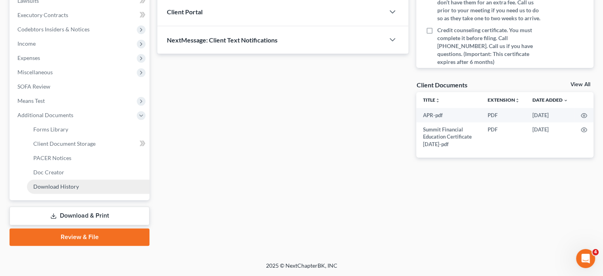
click at [56, 193] on link "Download History" at bounding box center [88, 186] width 123 height 14
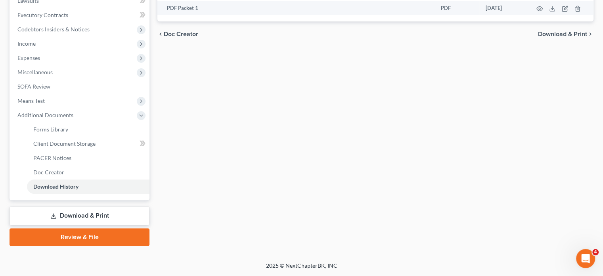
scroll to position [338, 0]
click at [69, 154] on span "PACER Notices" at bounding box center [52, 157] width 38 height 7
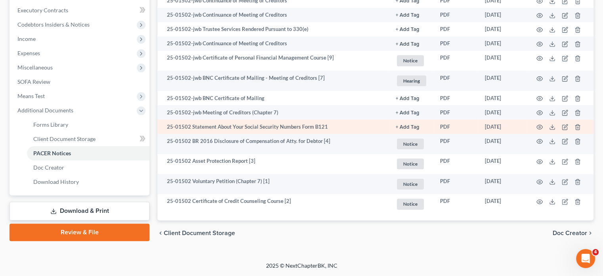
scroll to position [363, 0]
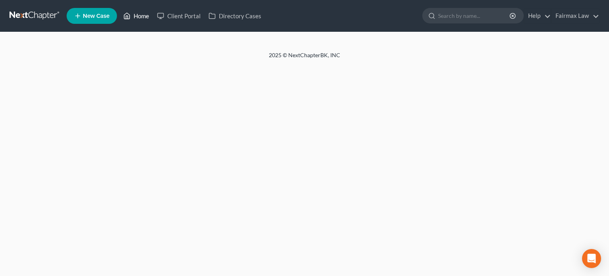
click at [153, 21] on link "Home" at bounding box center [136, 16] width 34 height 14
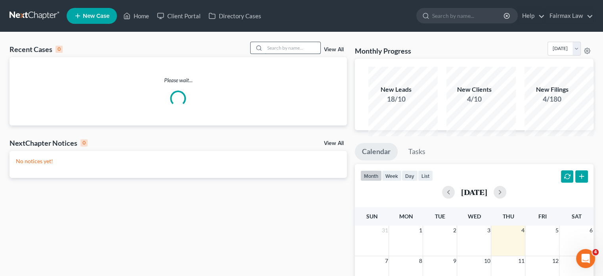
click at [265, 54] on input "search" at bounding box center [293, 47] width 56 height 11
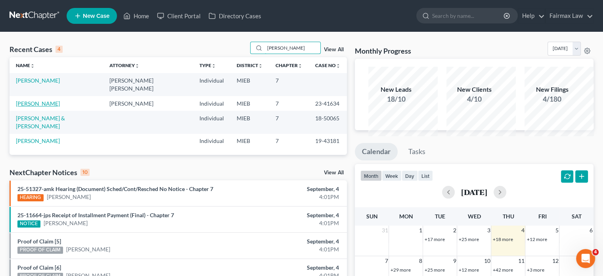
type input "cowan"
click at [47, 107] on link "Cowan, Porsha" at bounding box center [38, 103] width 44 height 7
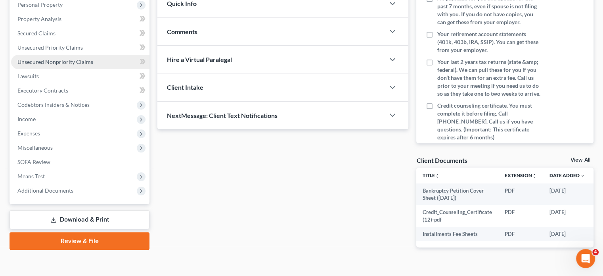
click at [93, 65] on span "Unsecured Nonpriority Claims" at bounding box center [55, 61] width 76 height 7
